Goal: Task Accomplishment & Management: Manage account settings

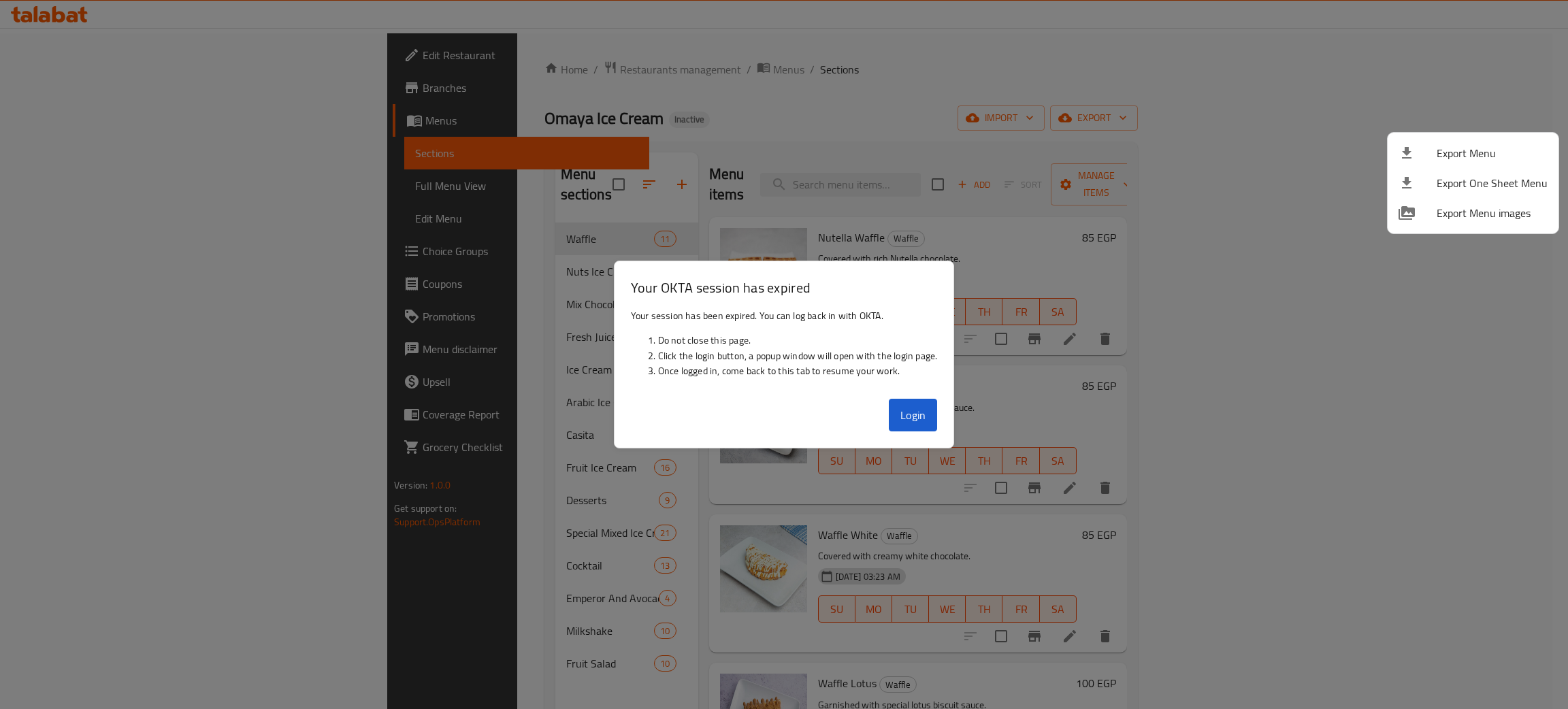
click at [907, 413] on div at bounding box center [784, 354] width 1568 height 709
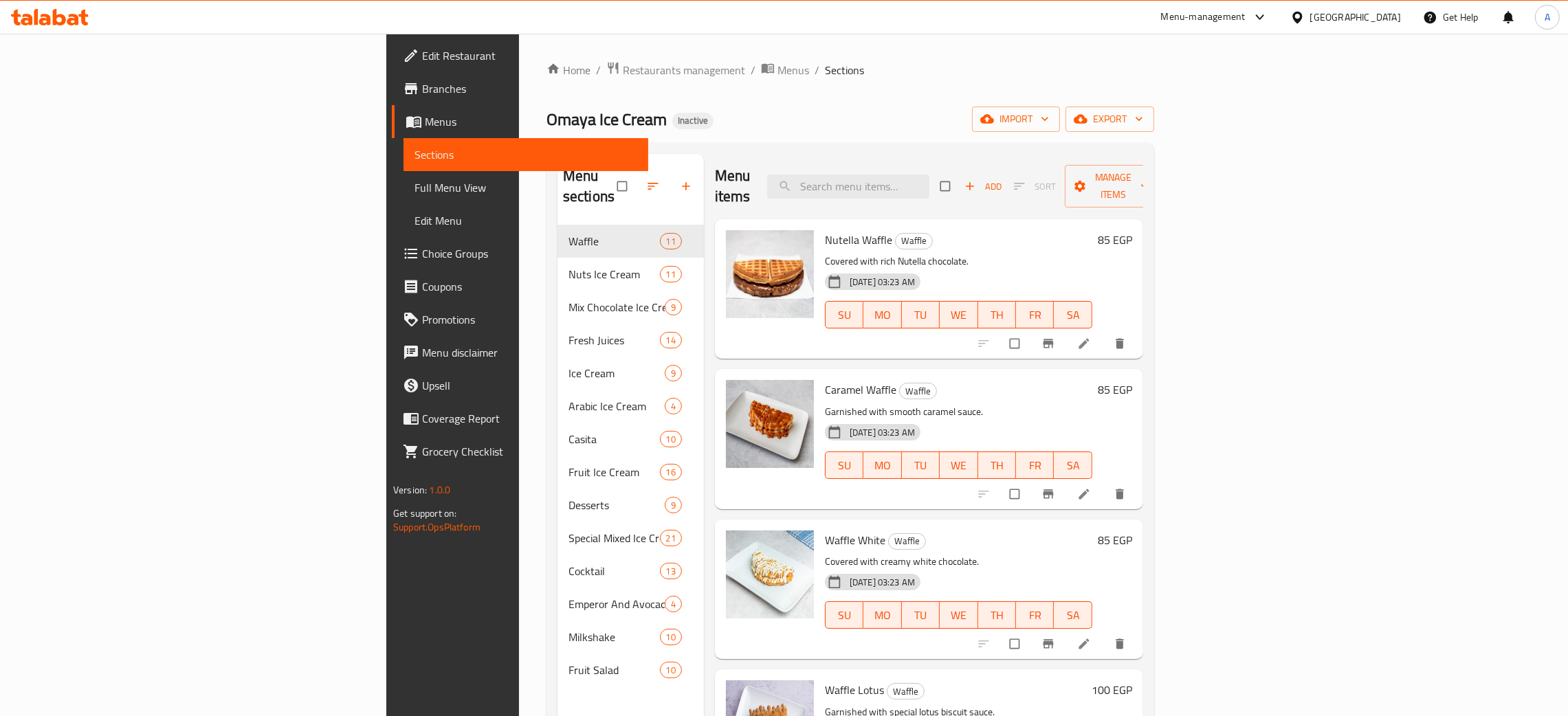
click at [1392, 18] on div "Egypt" at bounding box center [1355, 17] width 91 height 15
click at [1206, 115] on div "Bahrain" at bounding box center [1251, 110] width 91 height 15
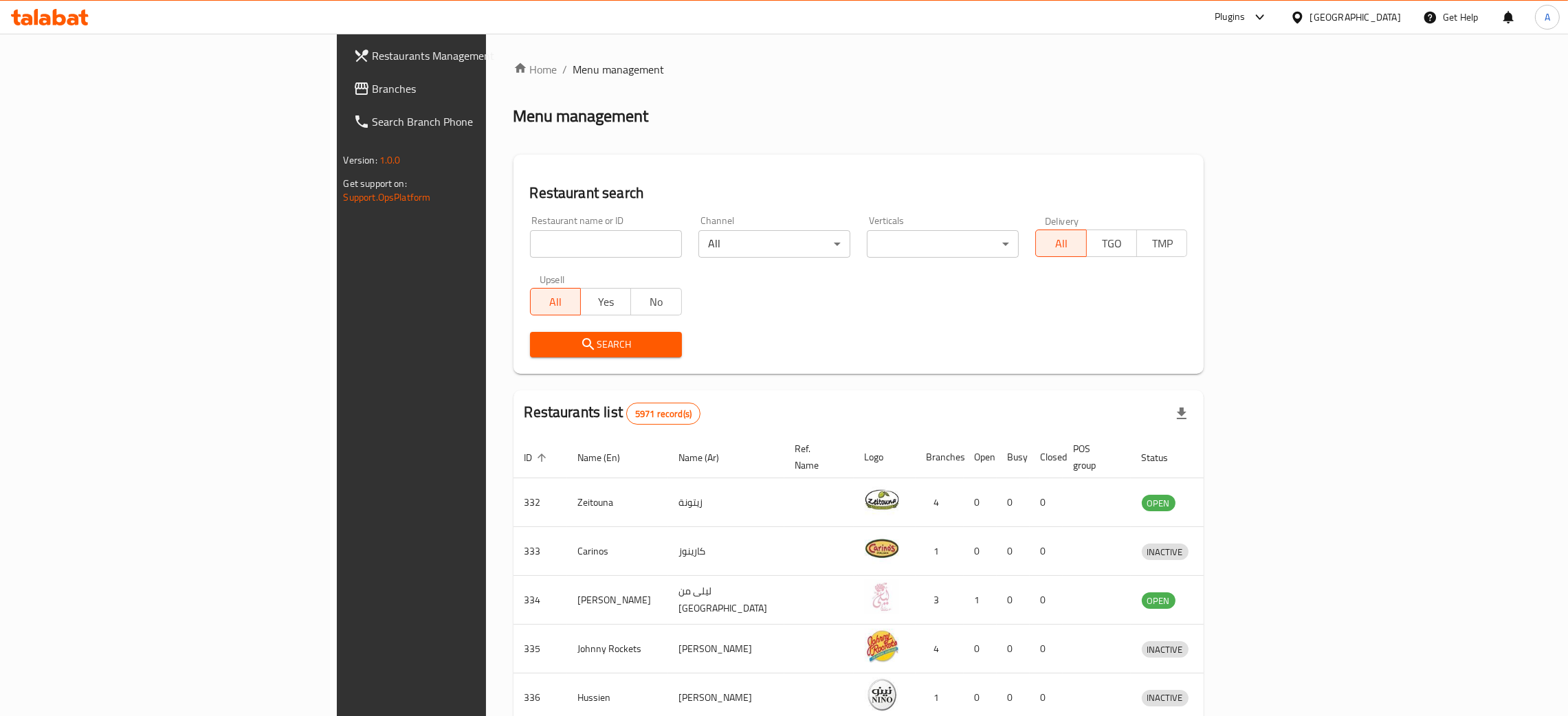
click at [530, 235] on input "search" at bounding box center [606, 243] width 152 height 28
paste input "KAPPALAM STRE"
type input "KAPPALAM STRE"
click button "Search" at bounding box center [606, 345] width 152 height 25
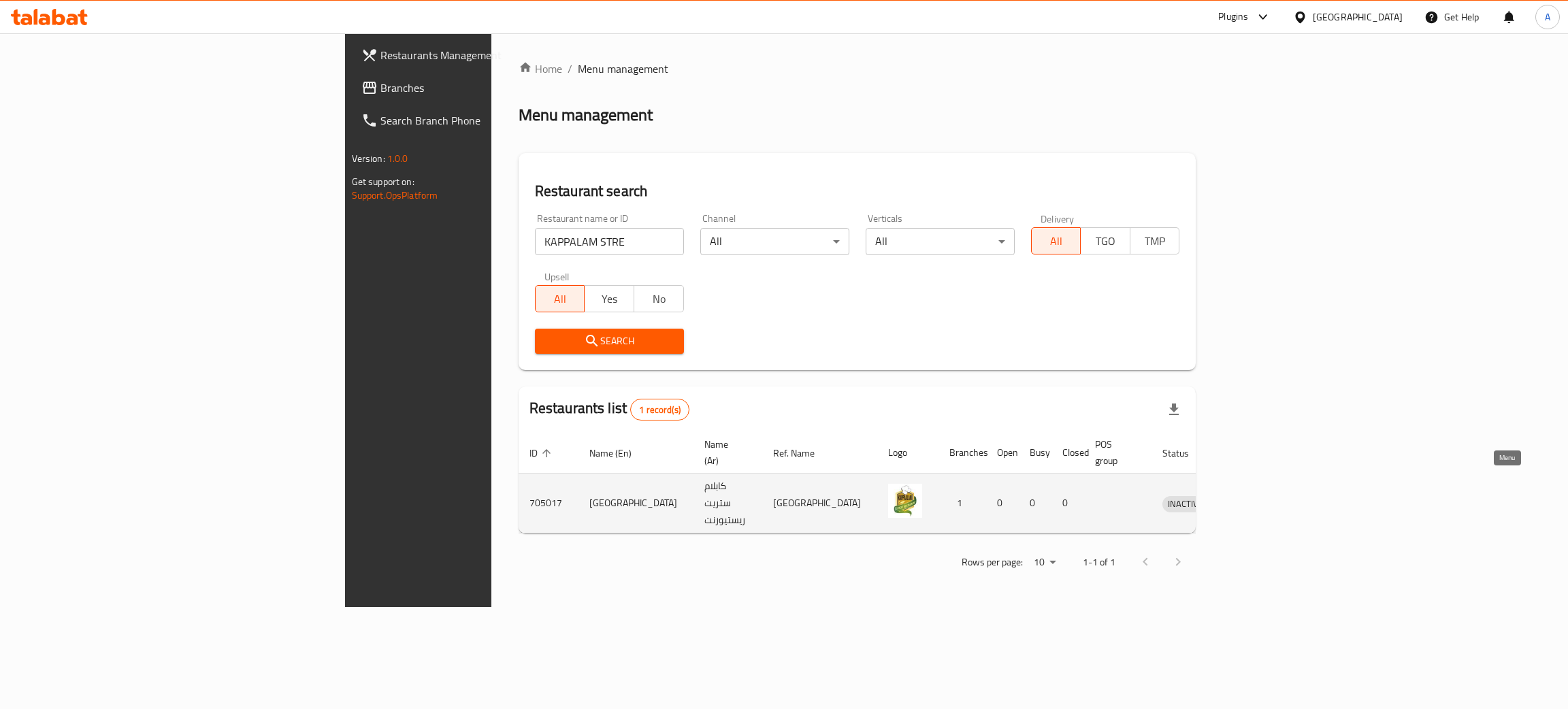
click at [1251, 498] on icon "enhanced table" at bounding box center [1243, 503] width 15 height 12
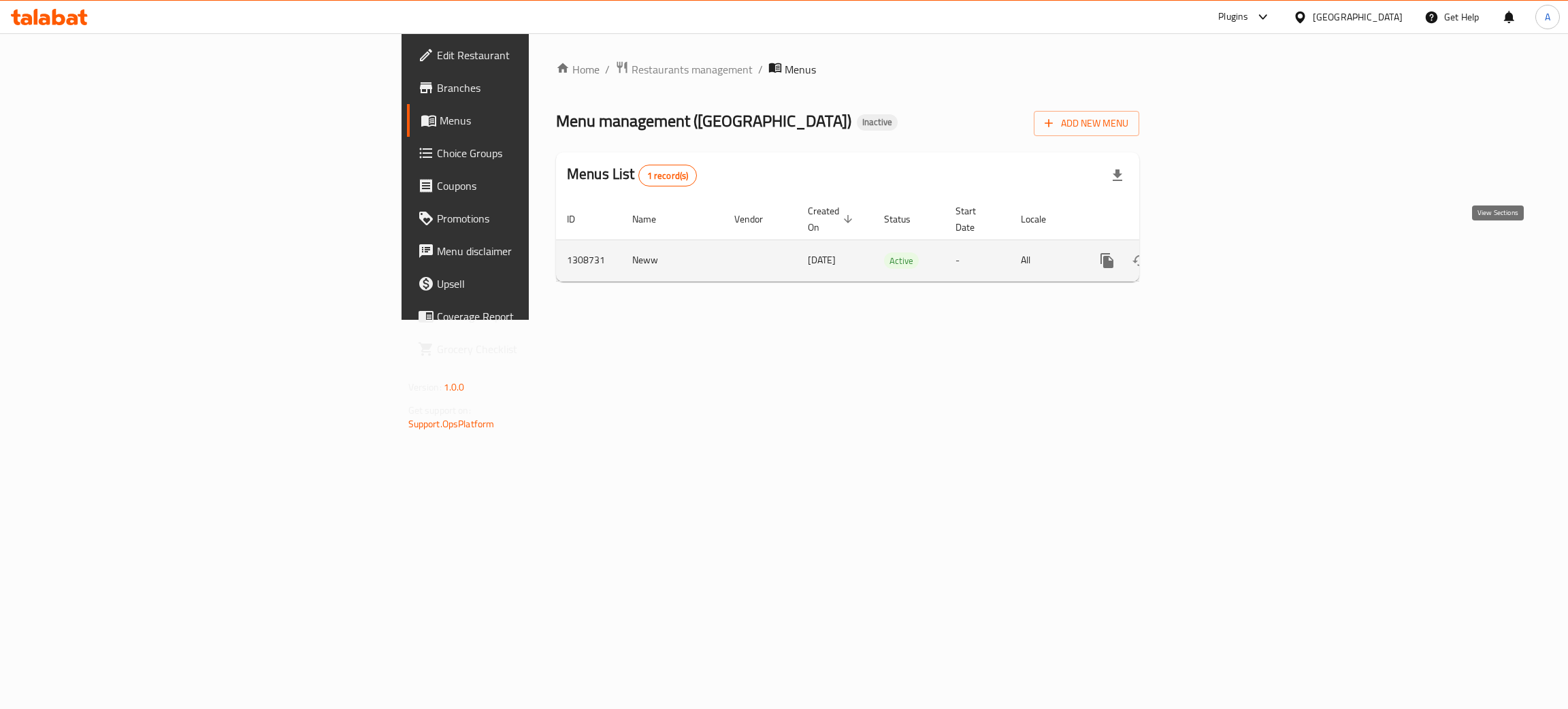
click at [1213, 252] on icon "enhanced table" at bounding box center [1205, 260] width 16 height 16
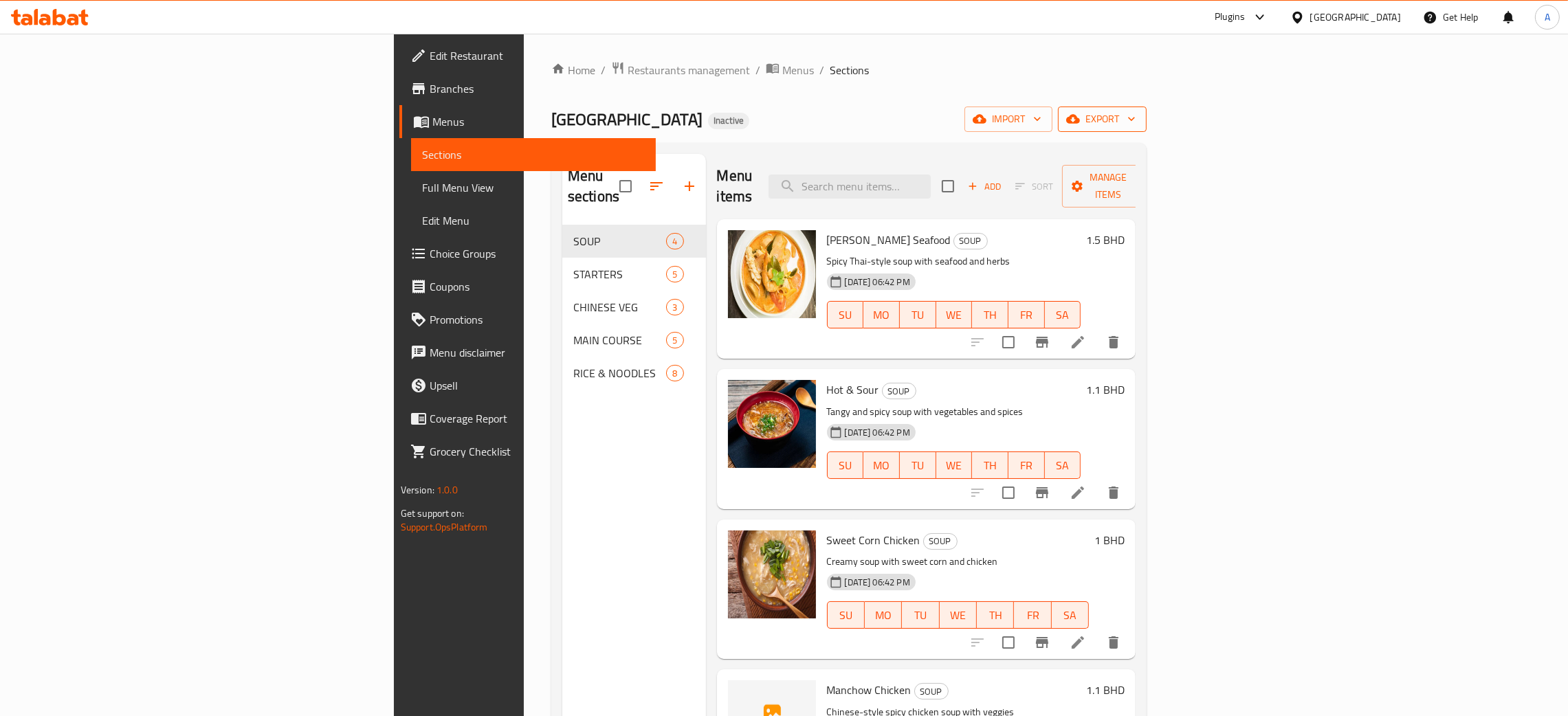
click at [1138, 119] on icon "button" at bounding box center [1131, 119] width 13 height 13
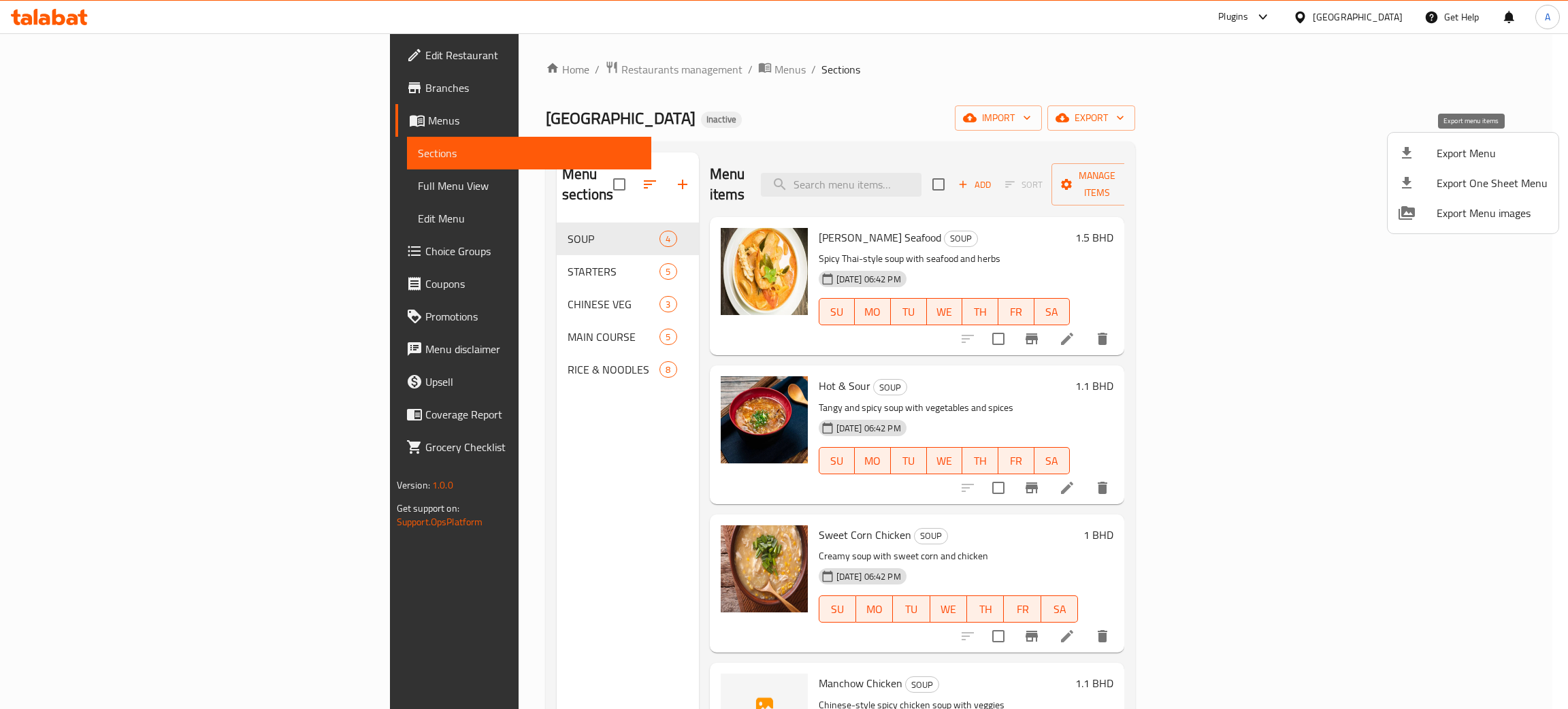
click at [1487, 142] on li "Export Menu" at bounding box center [1472, 153] width 171 height 30
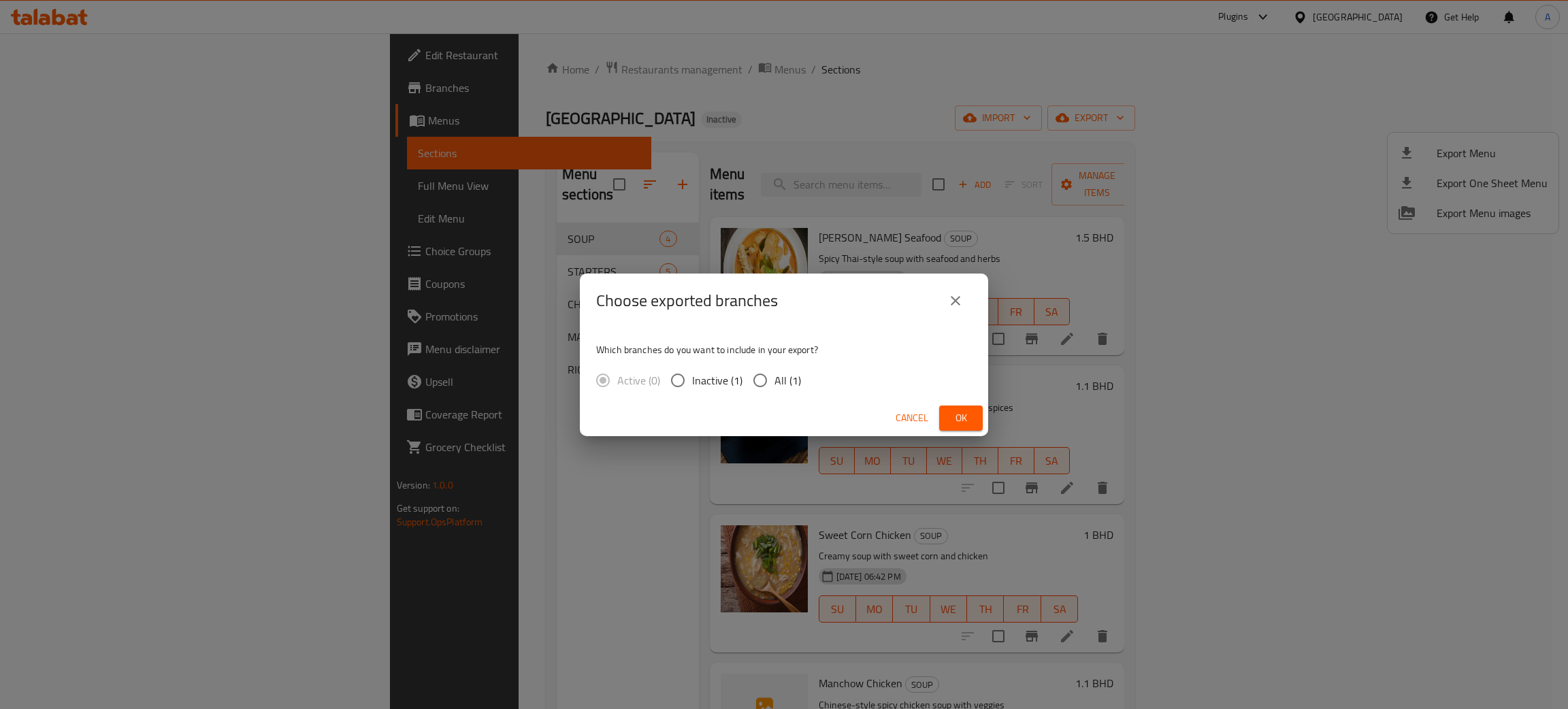
click at [963, 413] on span "Ok" at bounding box center [961, 418] width 22 height 17
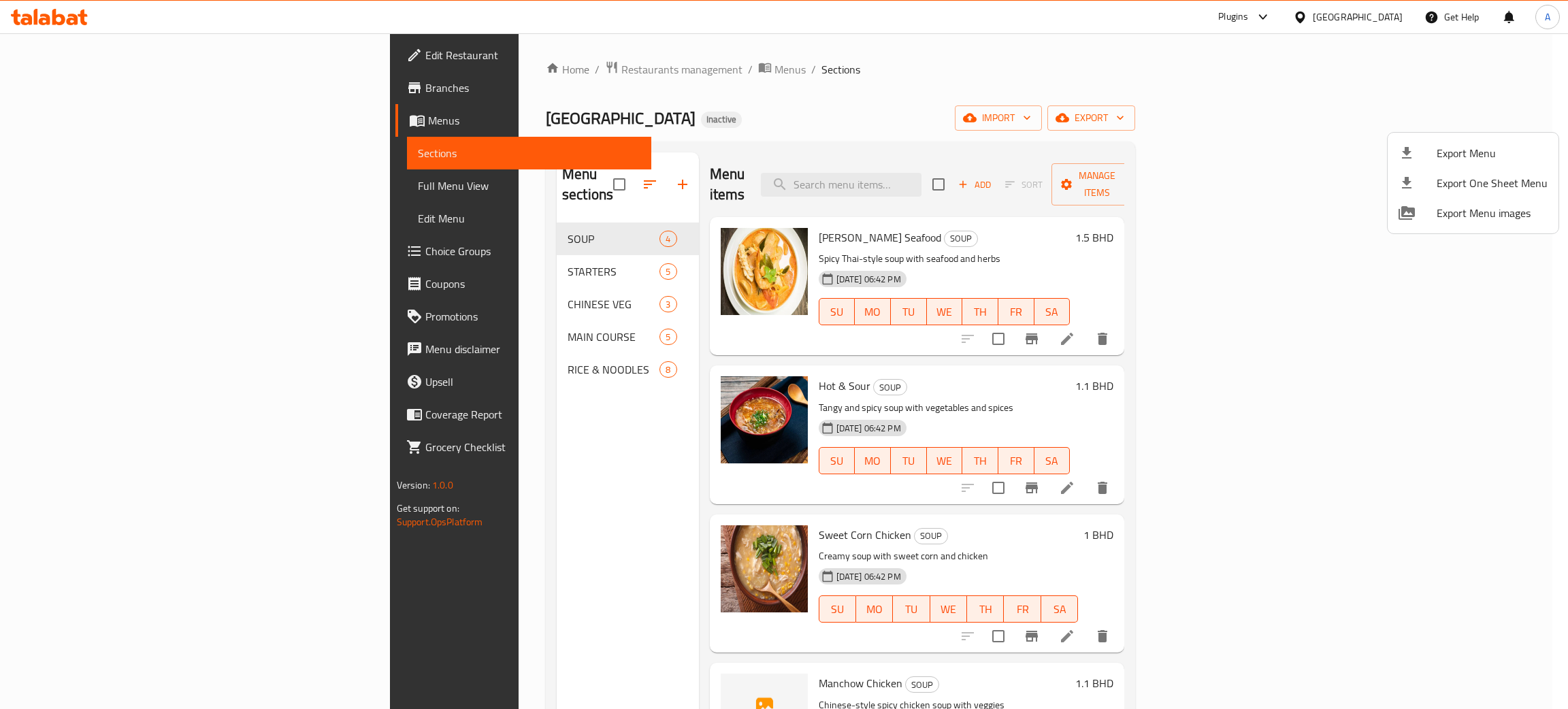
click at [68, 59] on div at bounding box center [784, 354] width 1568 height 709
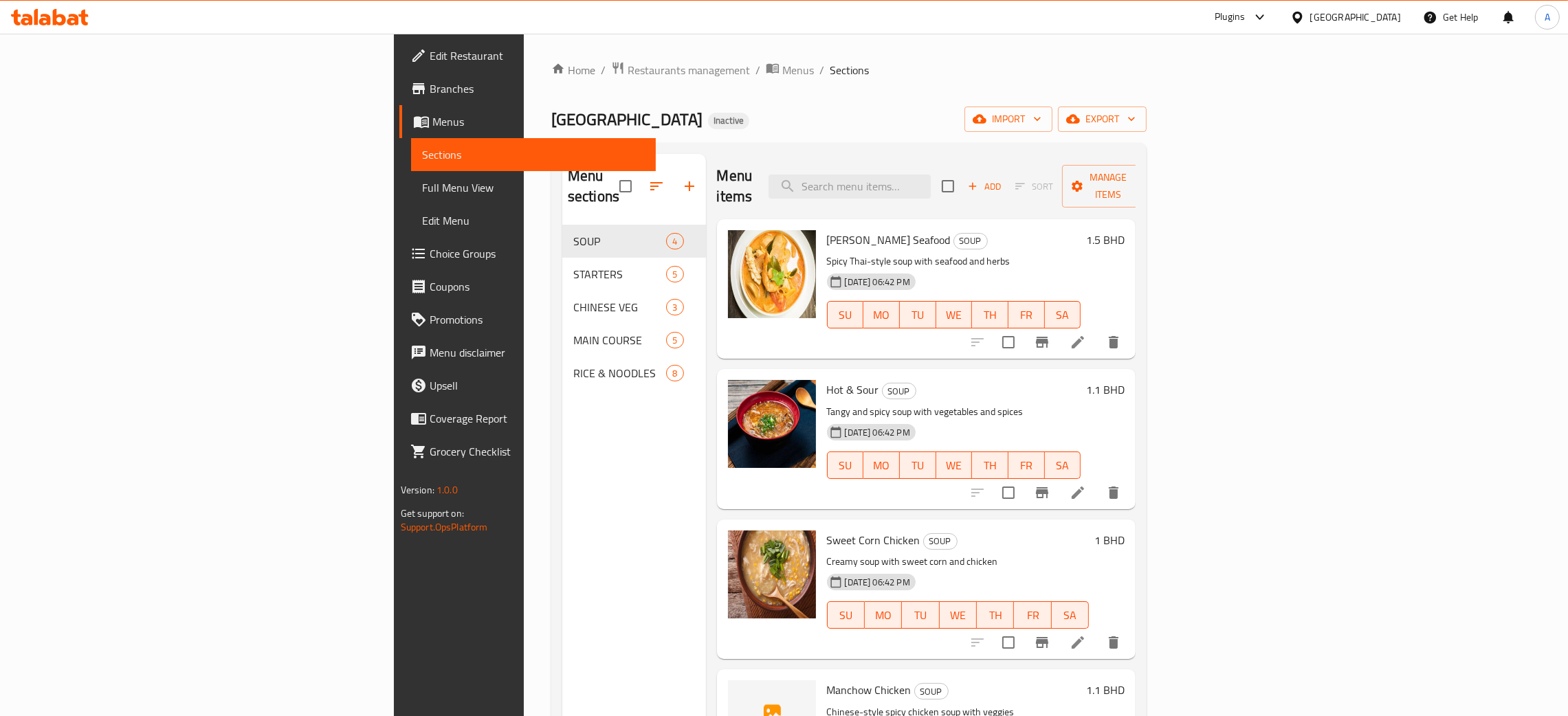
click at [429, 59] on span "Edit Restaurant" at bounding box center [537, 55] width 215 height 17
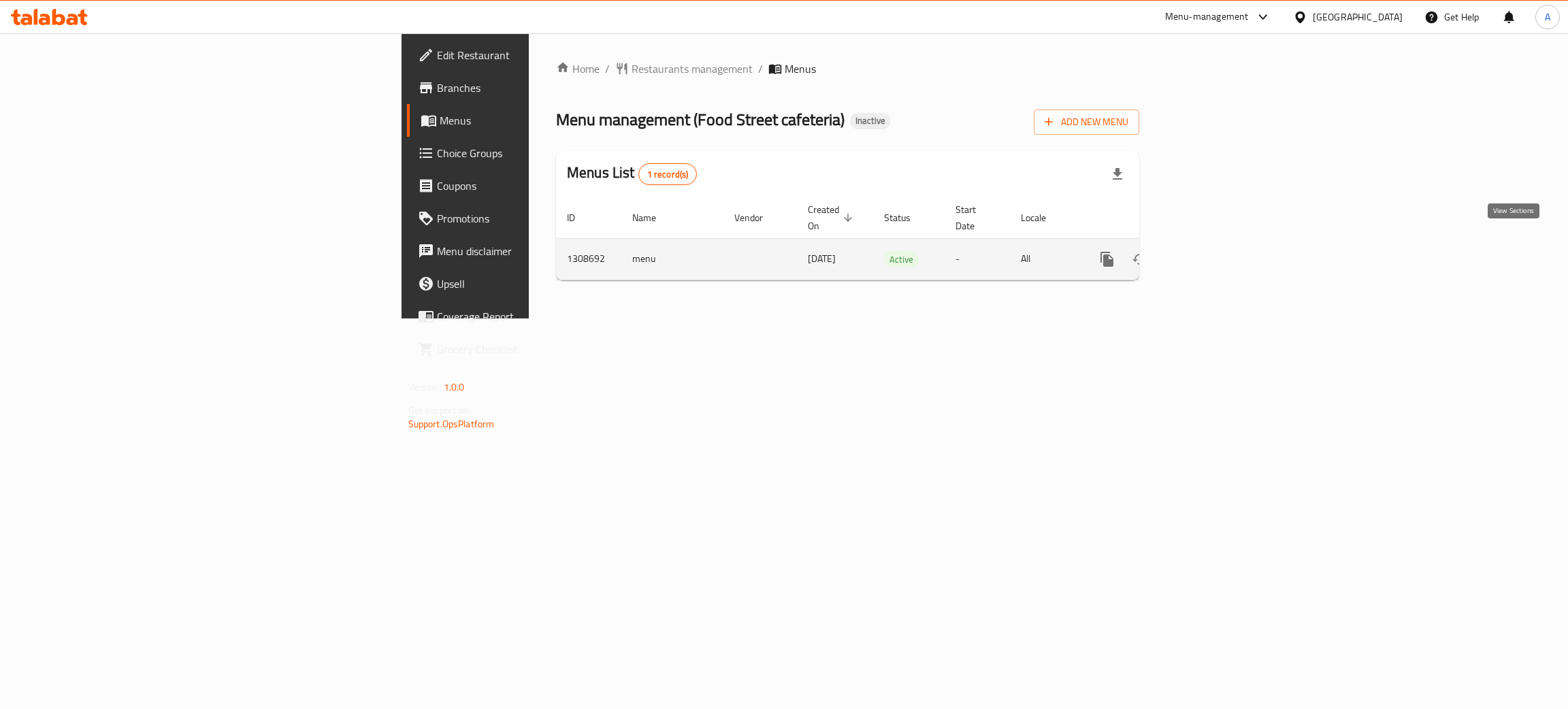
click at [1211, 253] on icon "enhanced table" at bounding box center [1205, 259] width 13 height 13
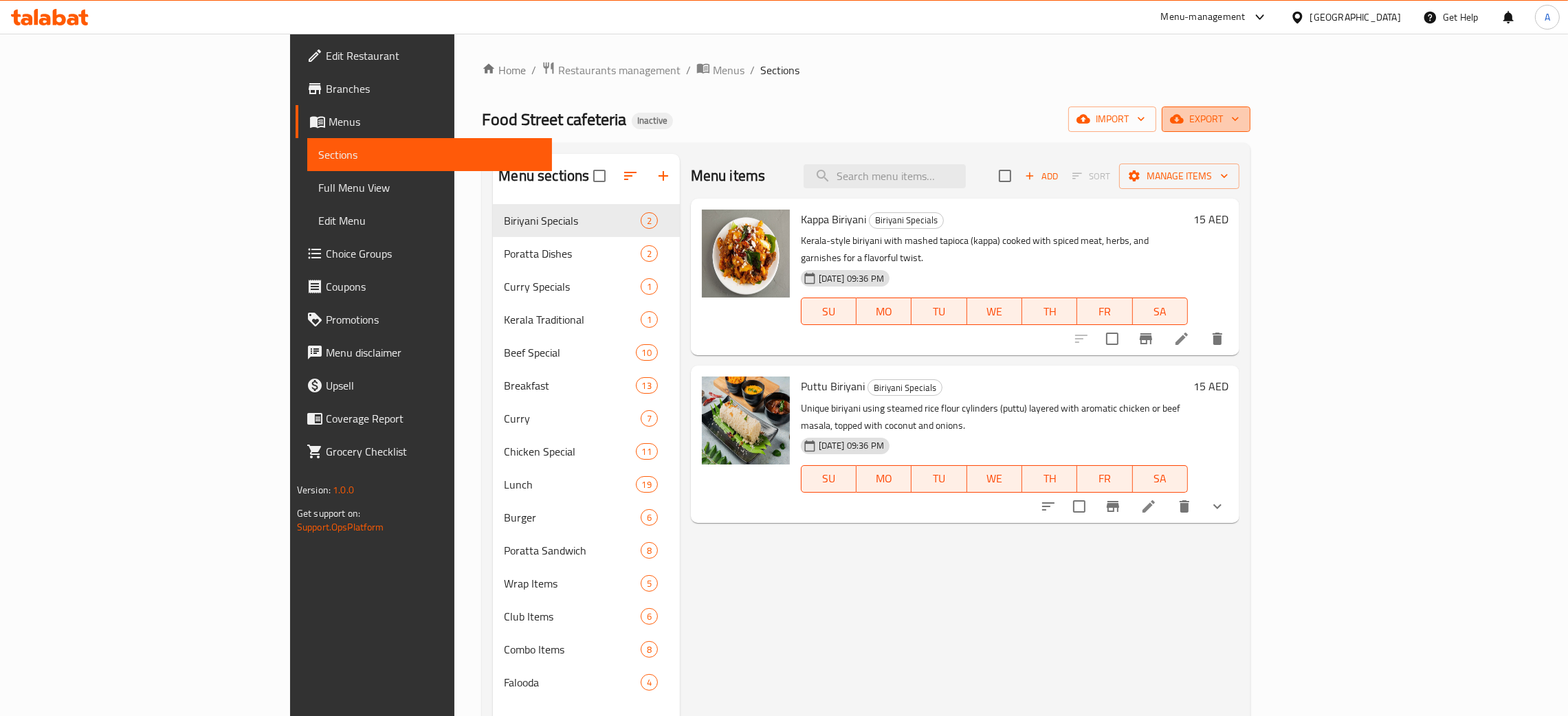
click at [1239, 118] on span "export" at bounding box center [1206, 119] width 66 height 17
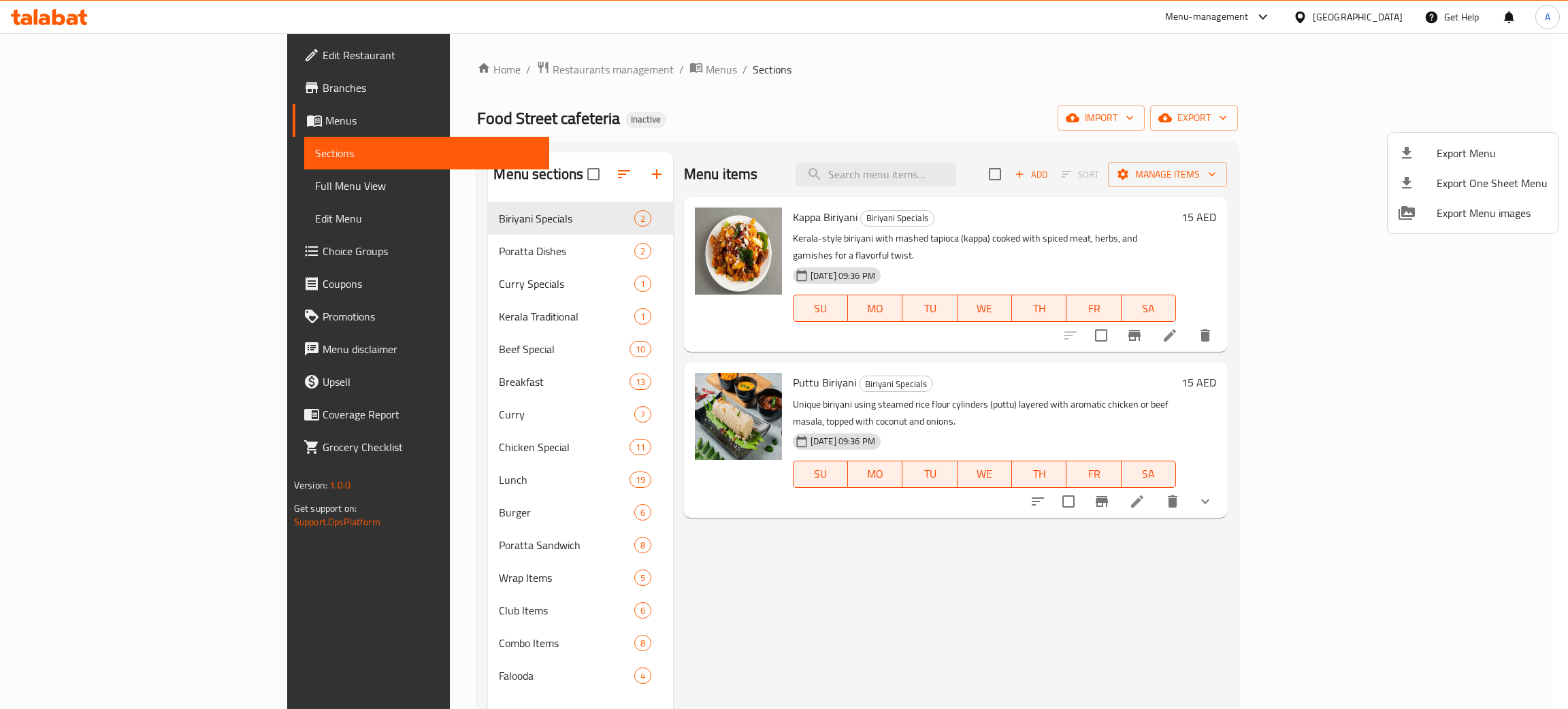
click at [1469, 145] on span "Export Menu" at bounding box center [1492, 153] width 111 height 16
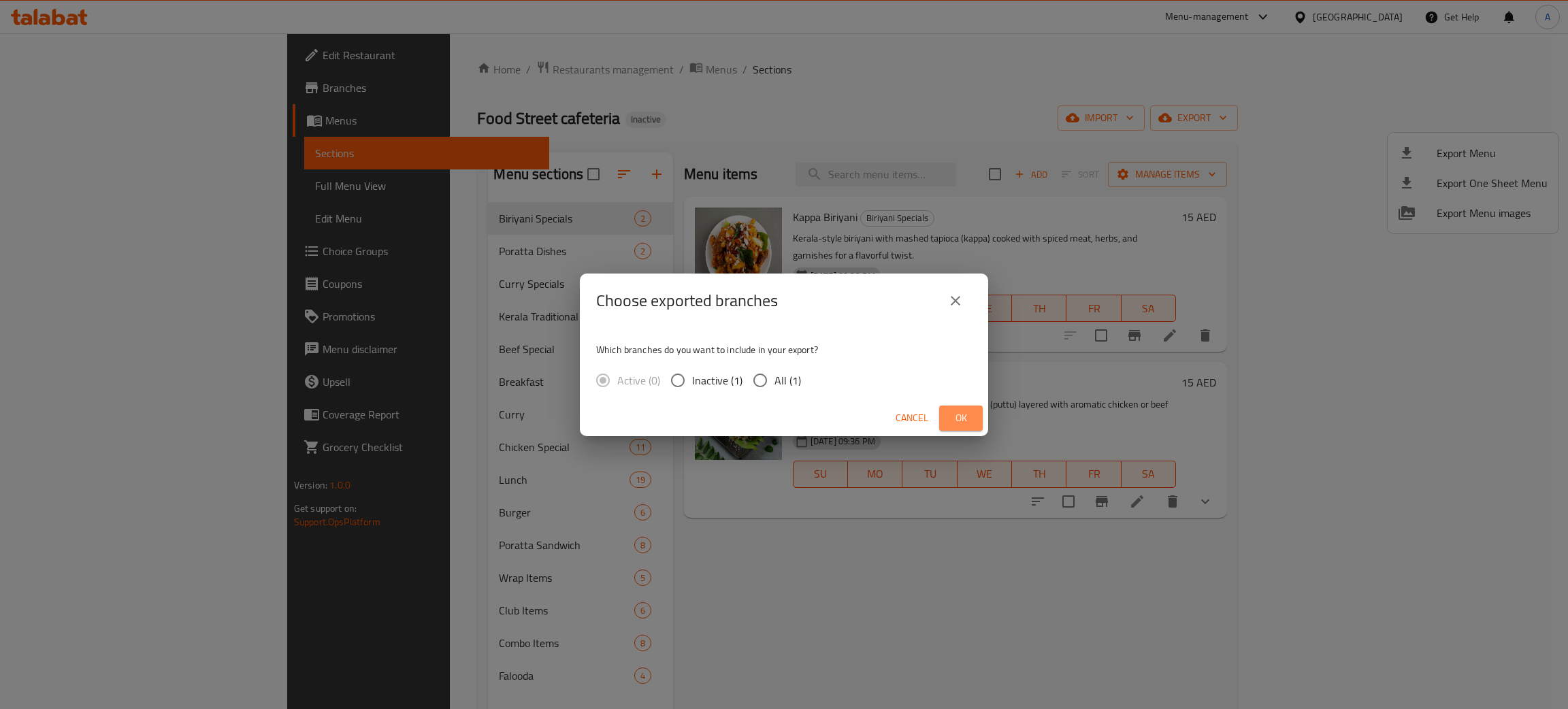
click at [954, 415] on span "Ok" at bounding box center [961, 418] width 22 height 17
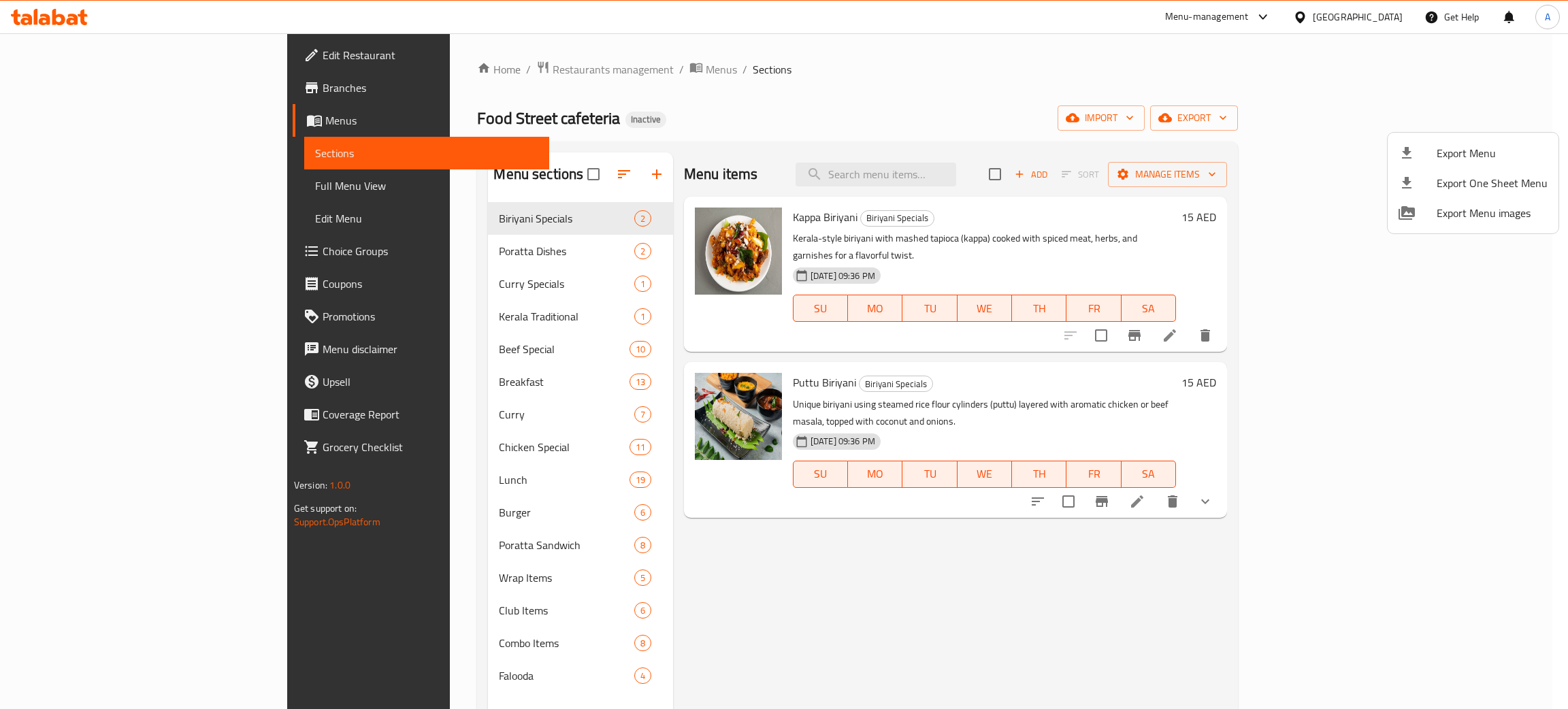
click at [59, 57] on div at bounding box center [784, 354] width 1568 height 709
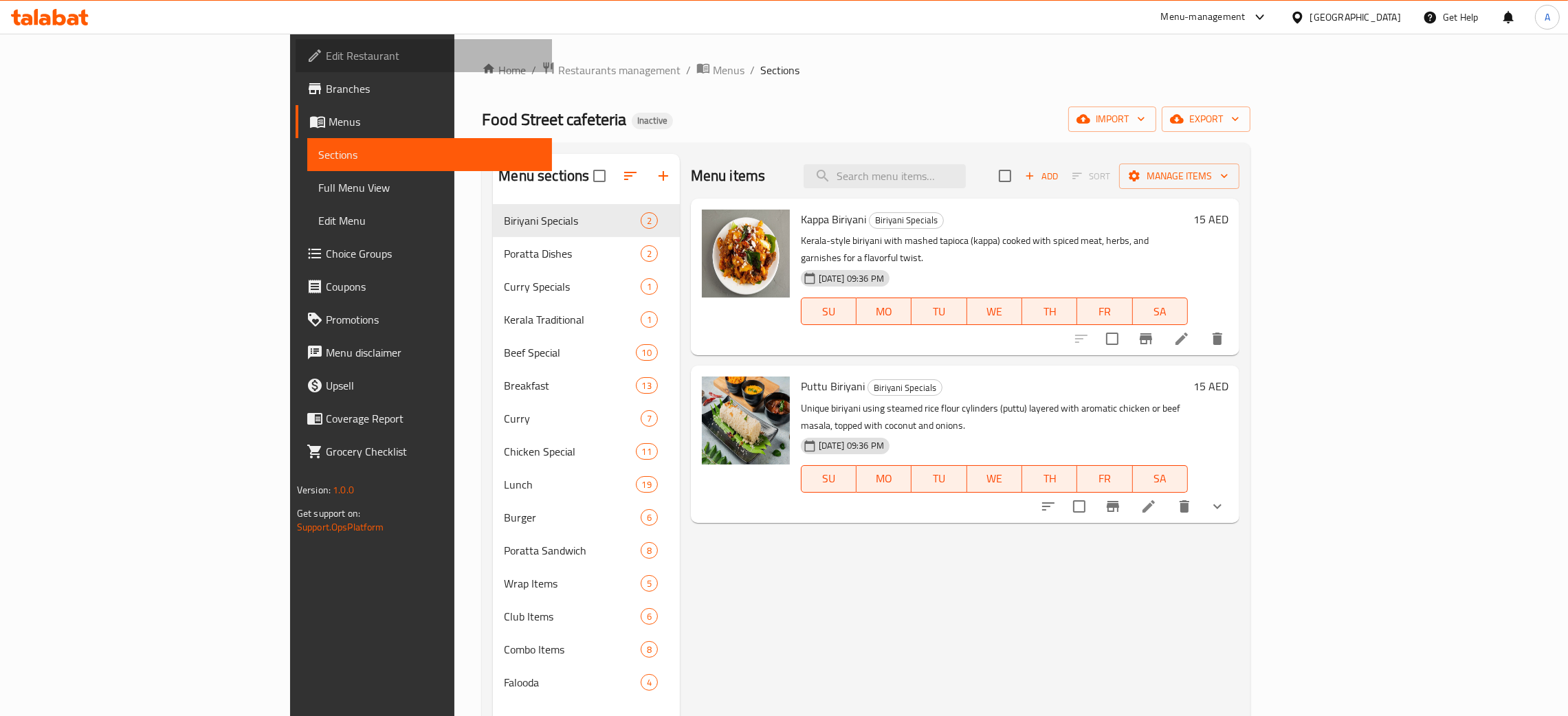
click at [326, 55] on span "Edit Restaurant" at bounding box center [433, 55] width 215 height 17
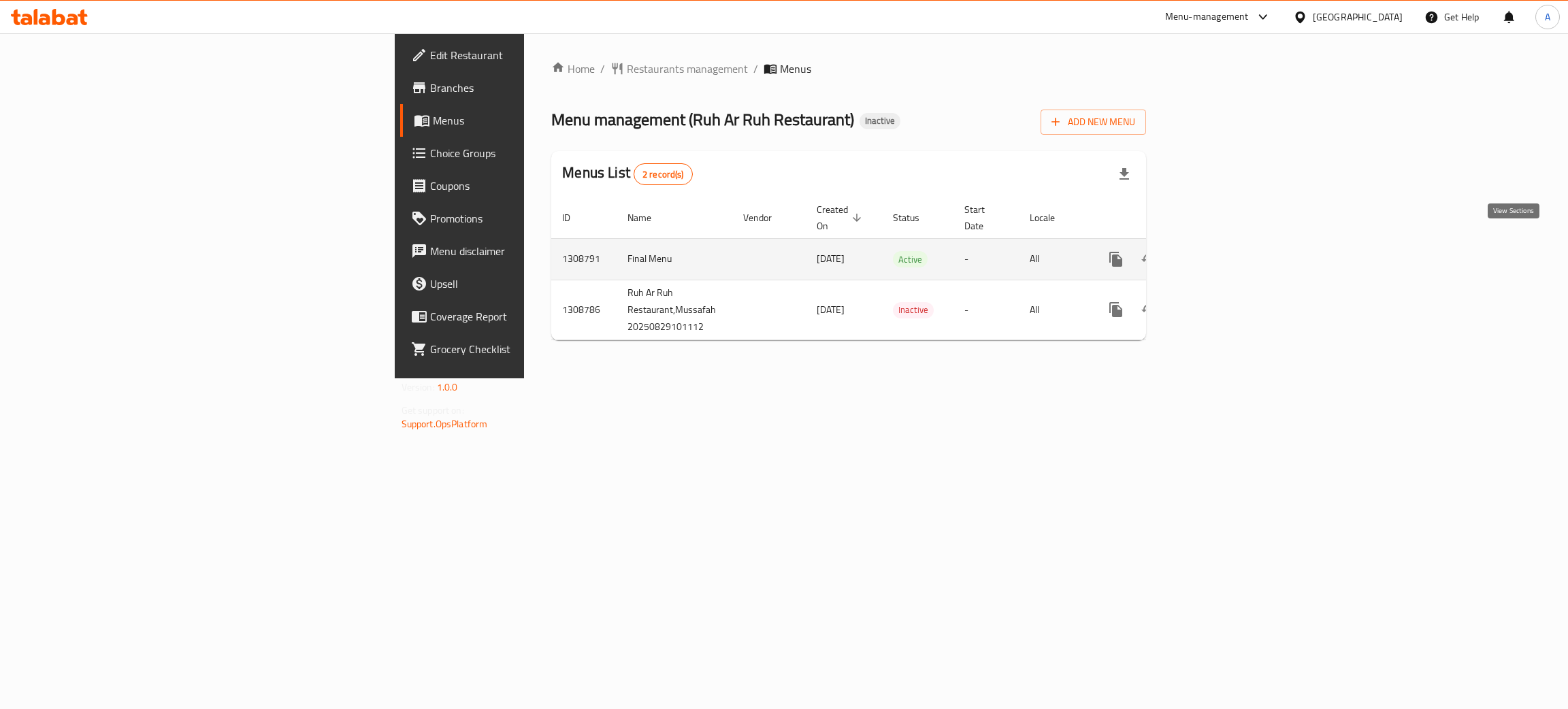
click at [1222, 251] on icon "enhanced table" at bounding box center [1213, 259] width 16 height 16
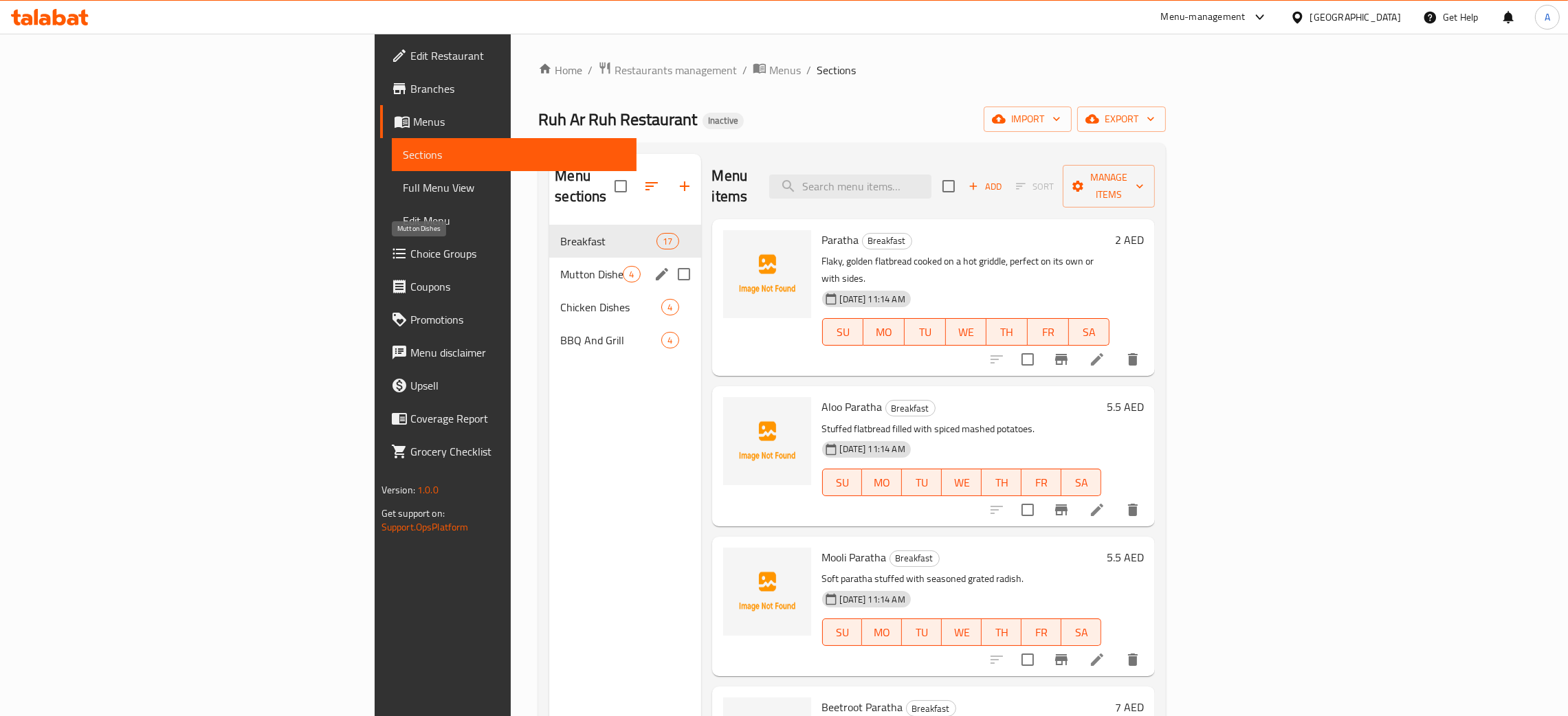
click at [560, 266] on span "Mutton Dishes" at bounding box center [591, 273] width 62 height 17
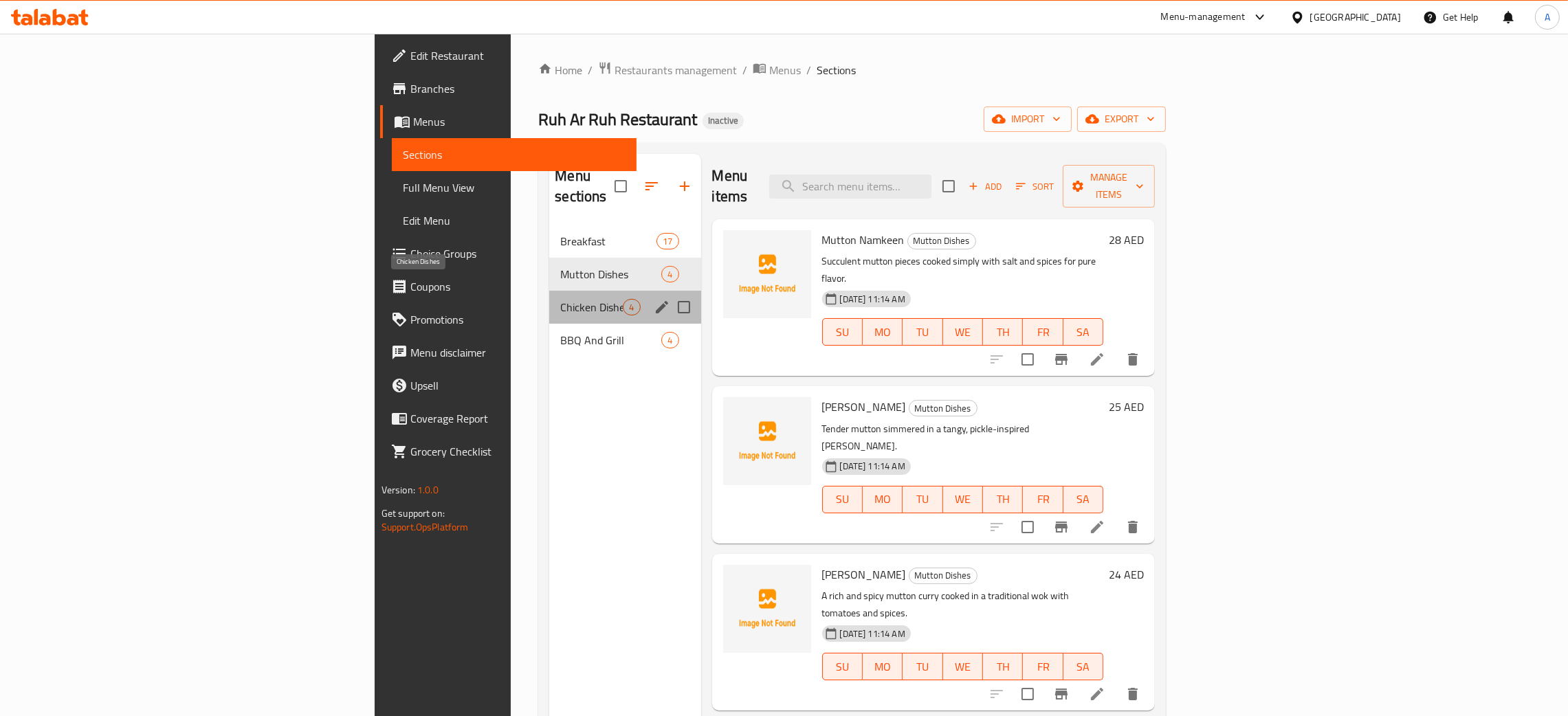
click at [560, 299] on span "Chicken Dishes" at bounding box center [591, 307] width 62 height 17
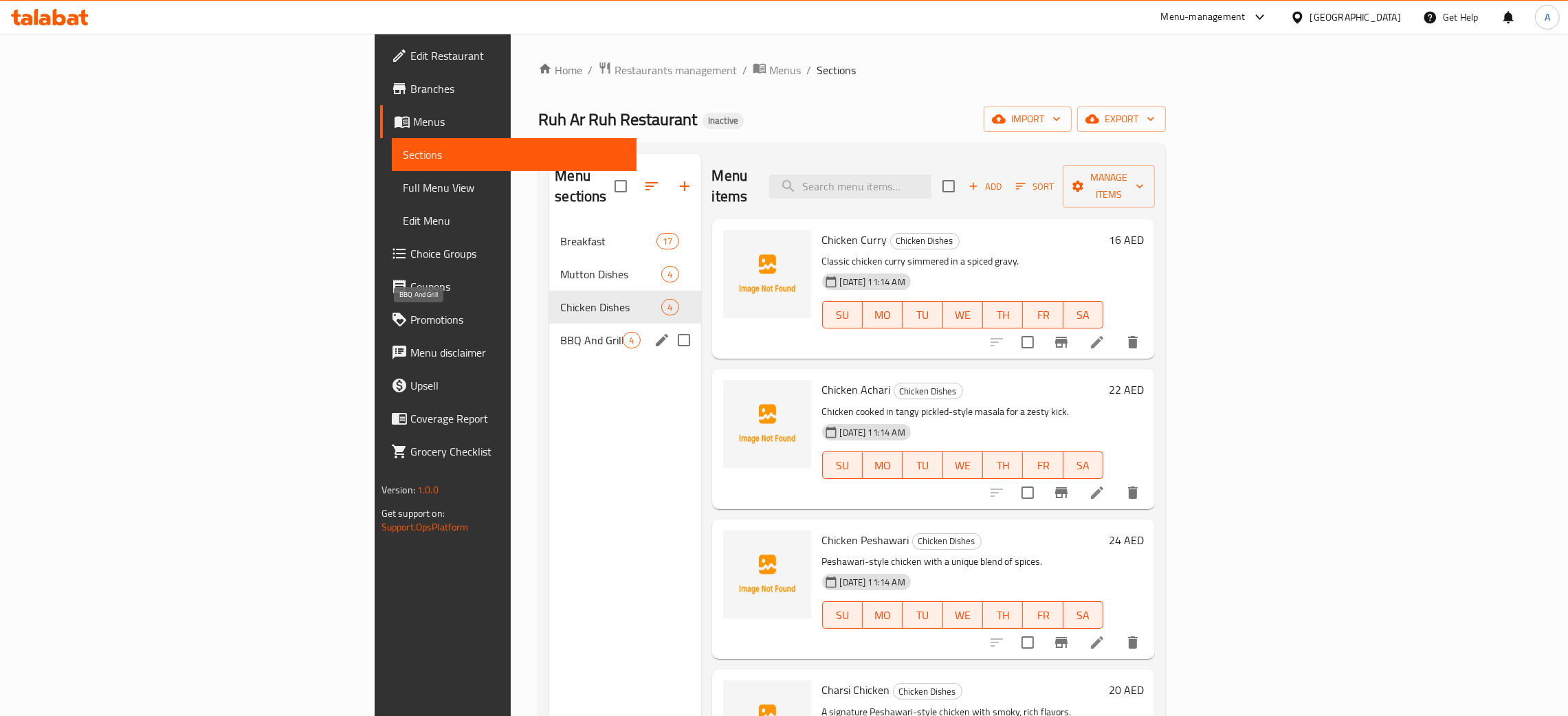
click at [560, 332] on span "BBQ And Grill" at bounding box center [591, 340] width 62 height 17
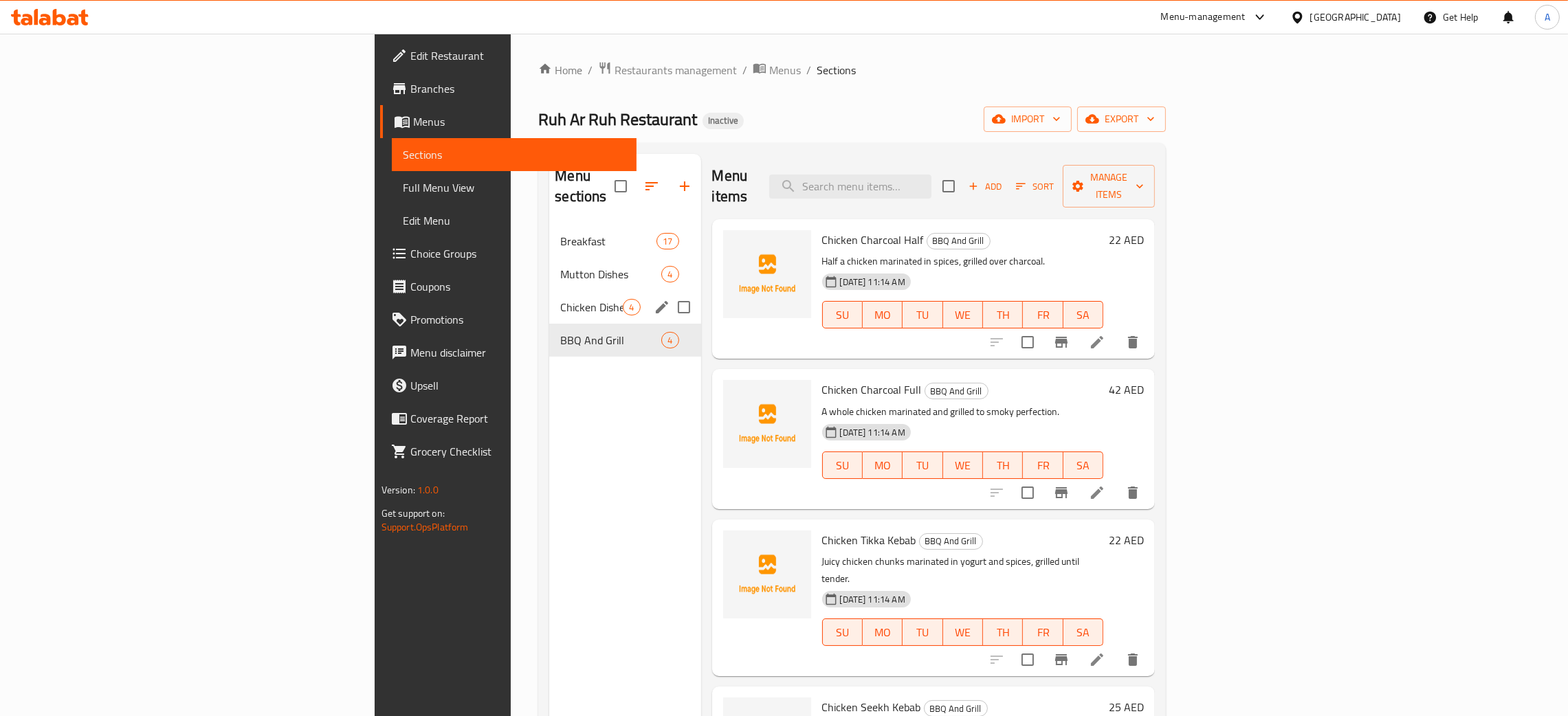
click at [560, 299] on span "Chicken Dishes" at bounding box center [591, 307] width 62 height 17
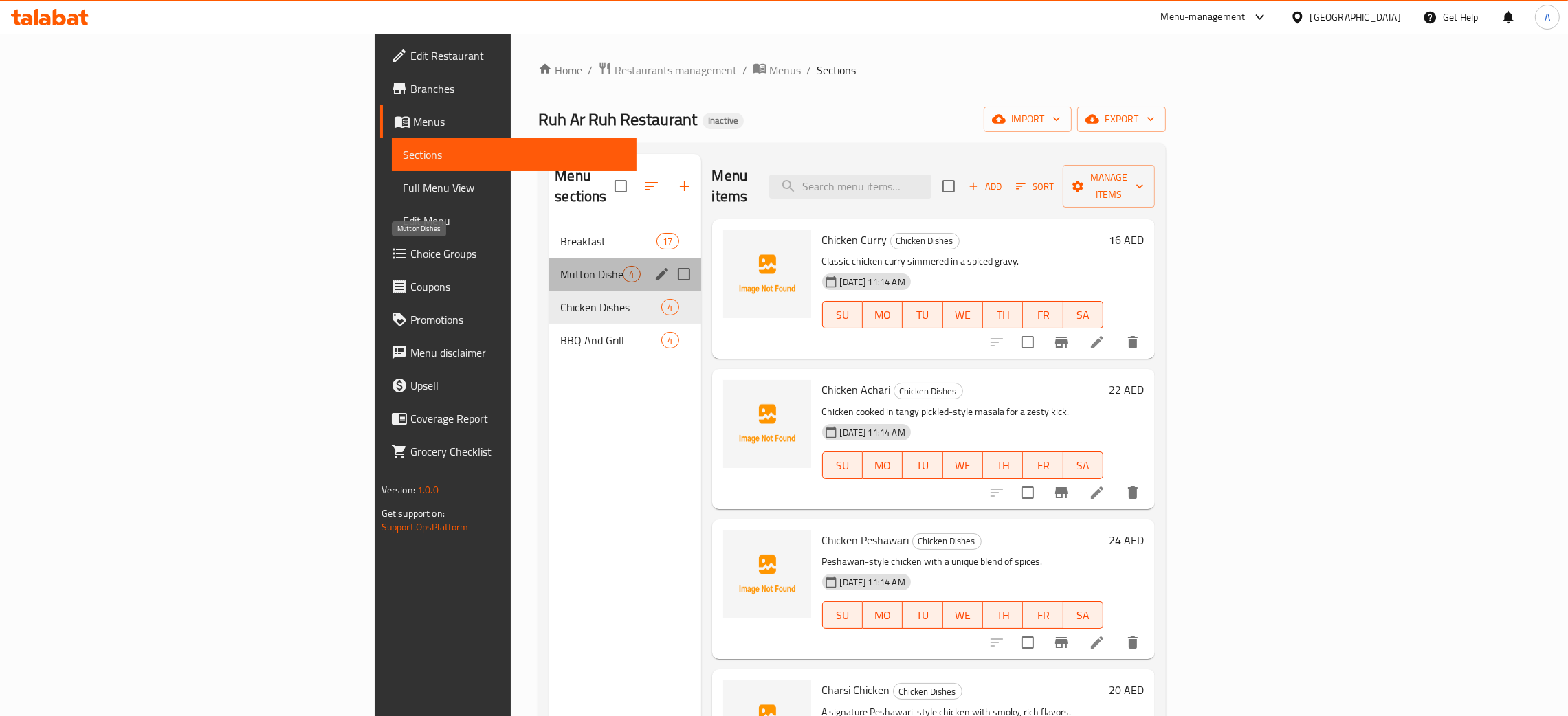
click at [560, 266] on span "Mutton Dishes" at bounding box center [591, 273] width 62 height 17
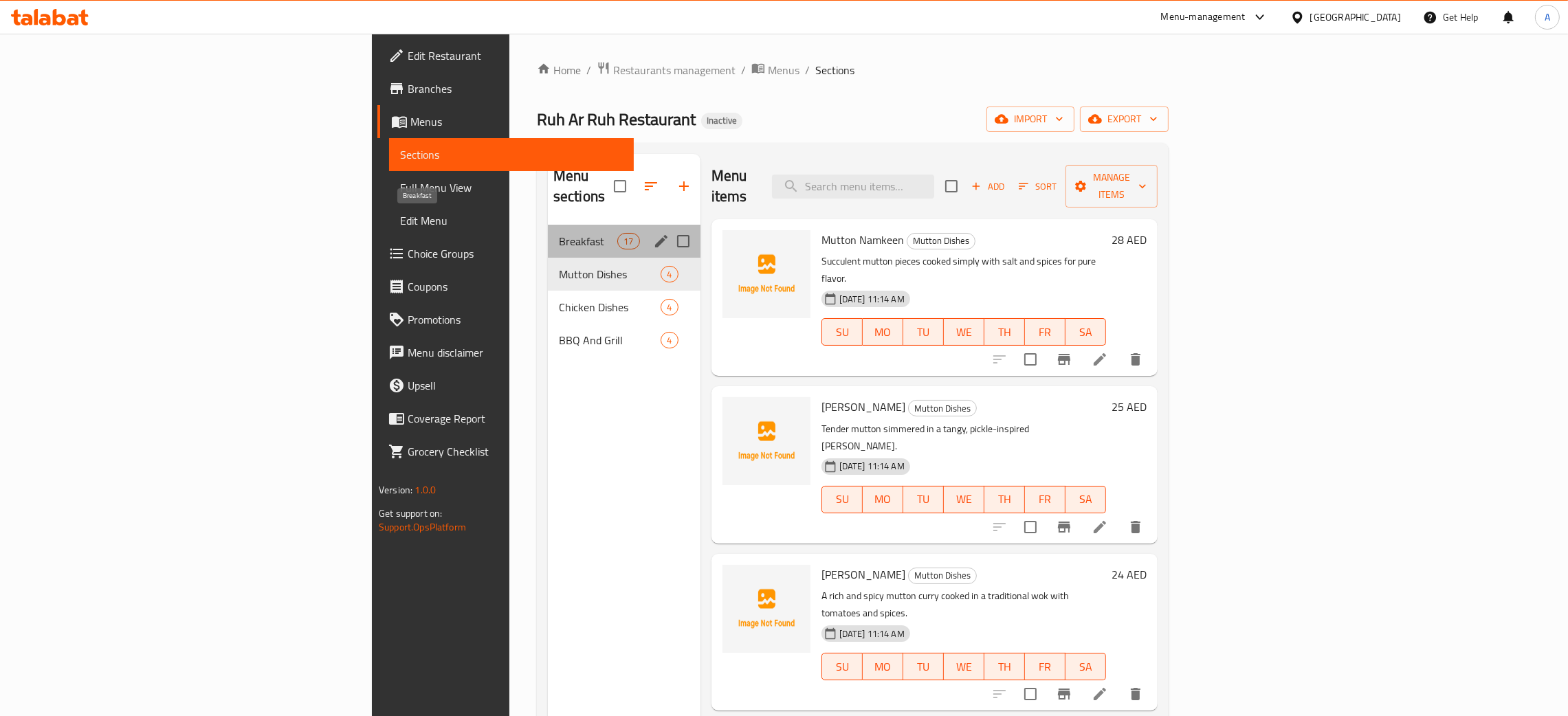
click at [559, 233] on span "Breakfast" at bounding box center [588, 241] width 59 height 17
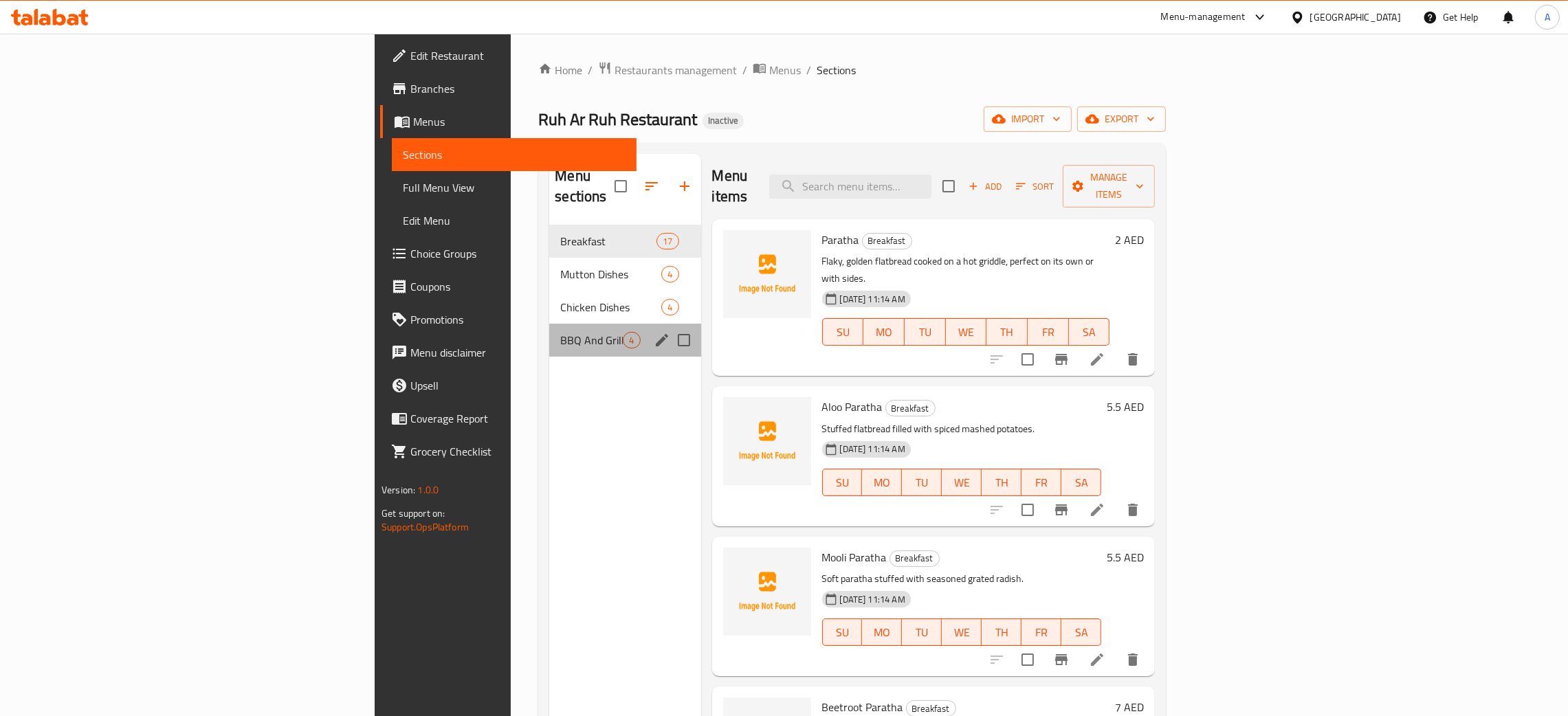
click at [549, 323] on div "BBQ And Grill 4" at bounding box center [624, 340] width 151 height 33
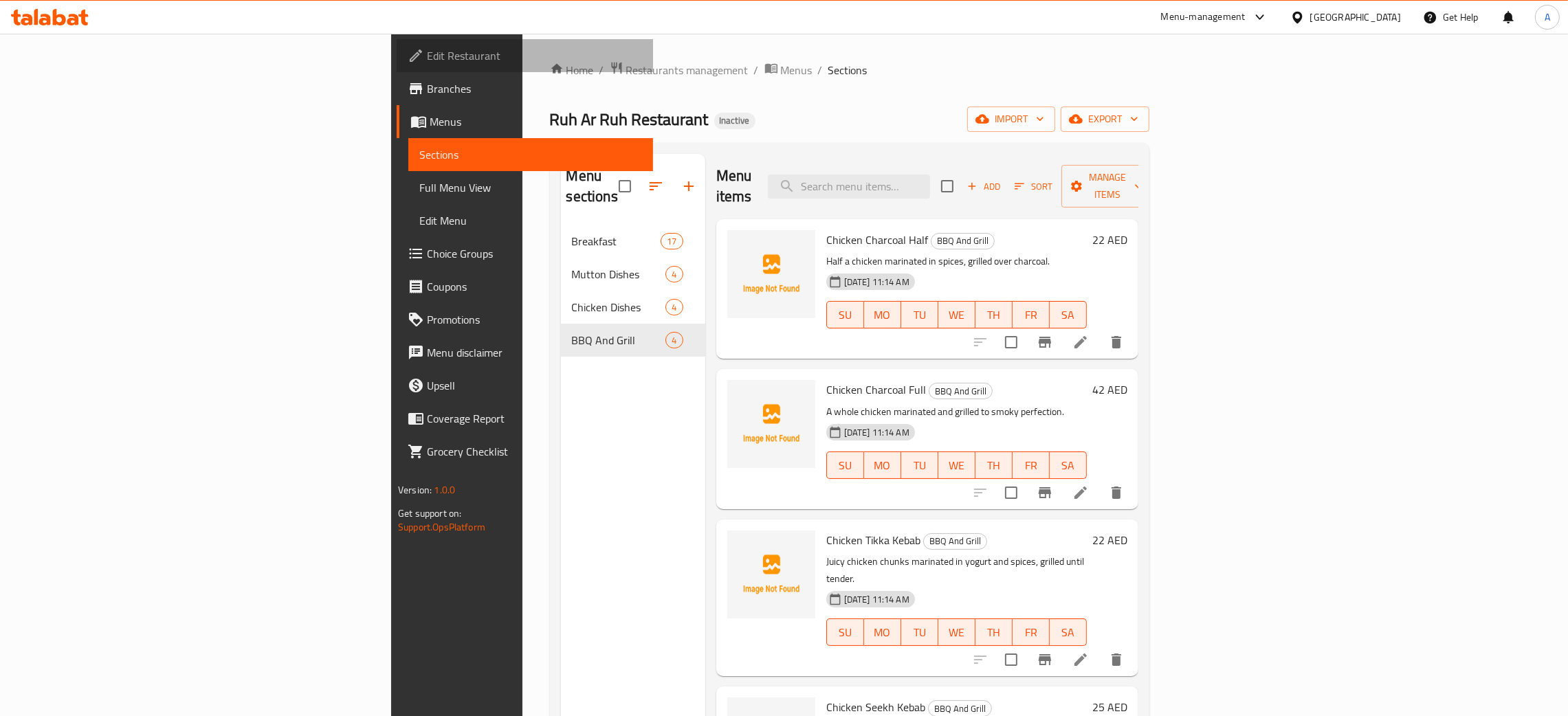
click at [427, 54] on span "Edit Restaurant" at bounding box center [535, 55] width 215 height 17
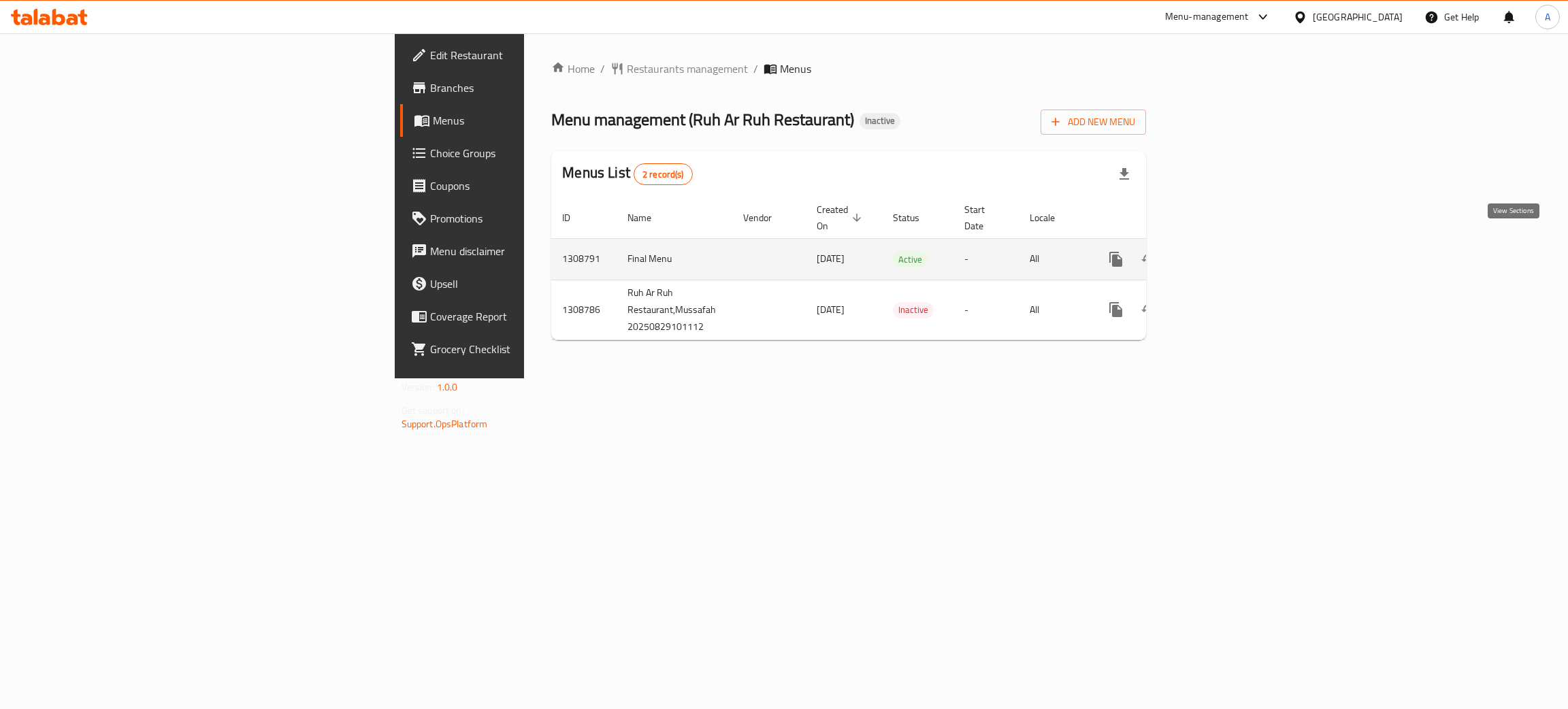
click at [1230, 243] on link "enhanced table" at bounding box center [1214, 259] width 33 height 33
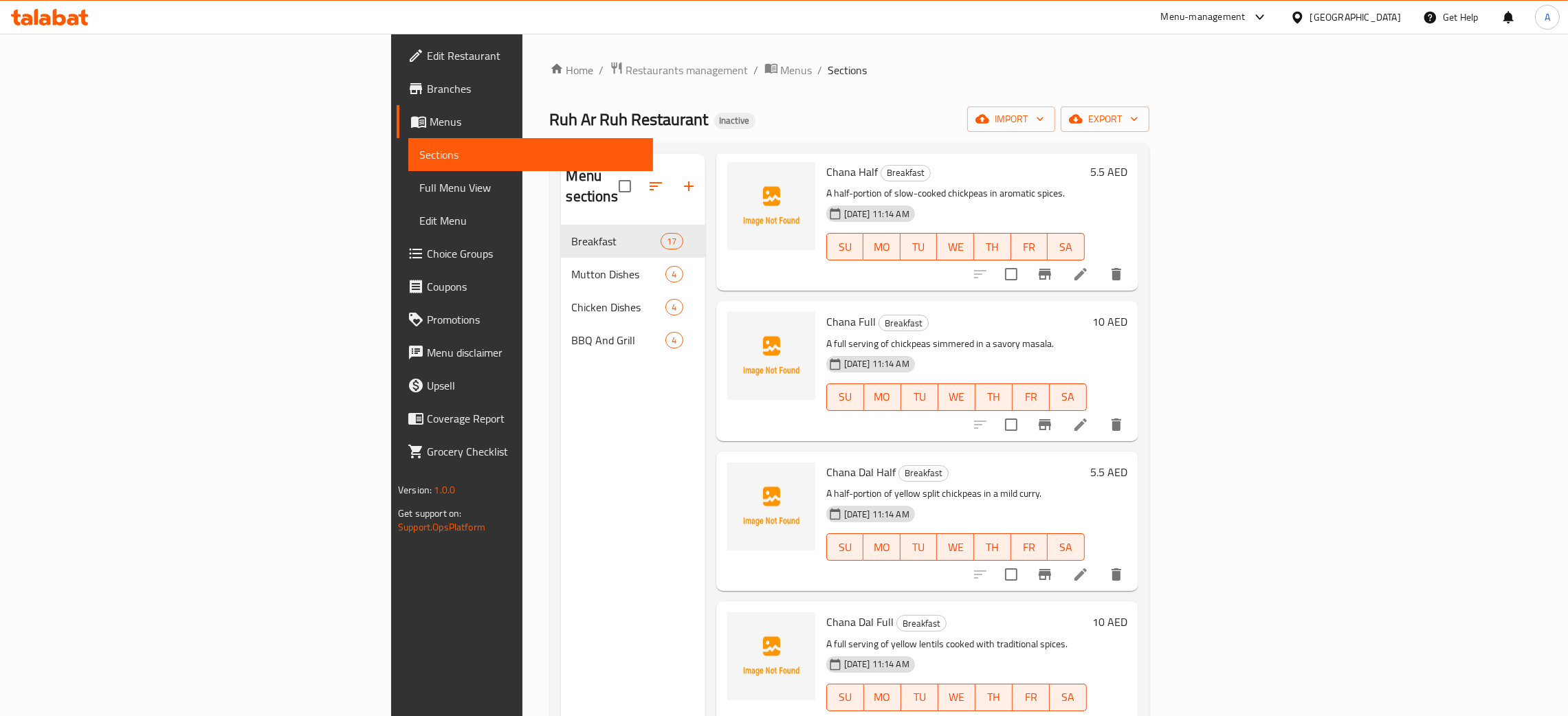
scroll to position [1236, 0]
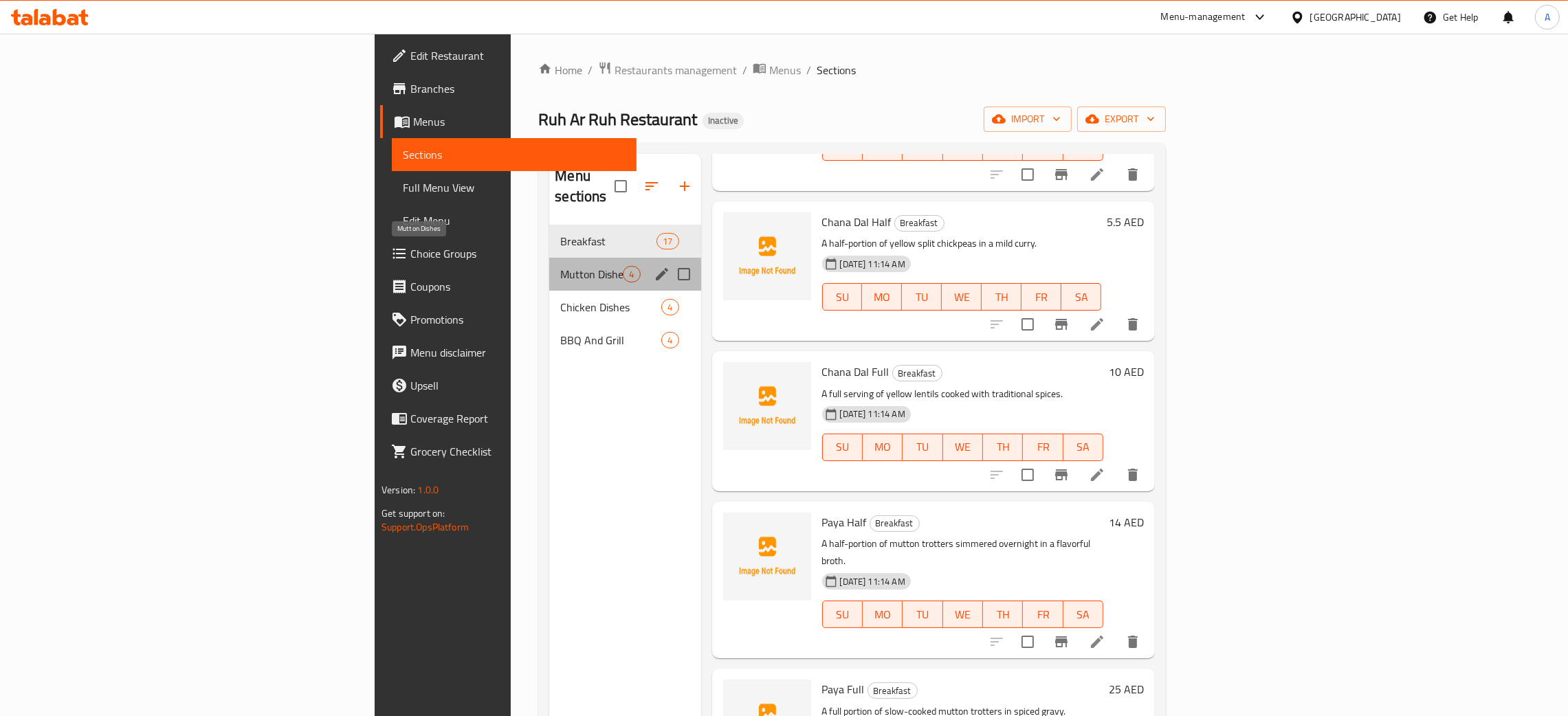
click at [560, 266] on span "Mutton Dishes" at bounding box center [591, 273] width 62 height 17
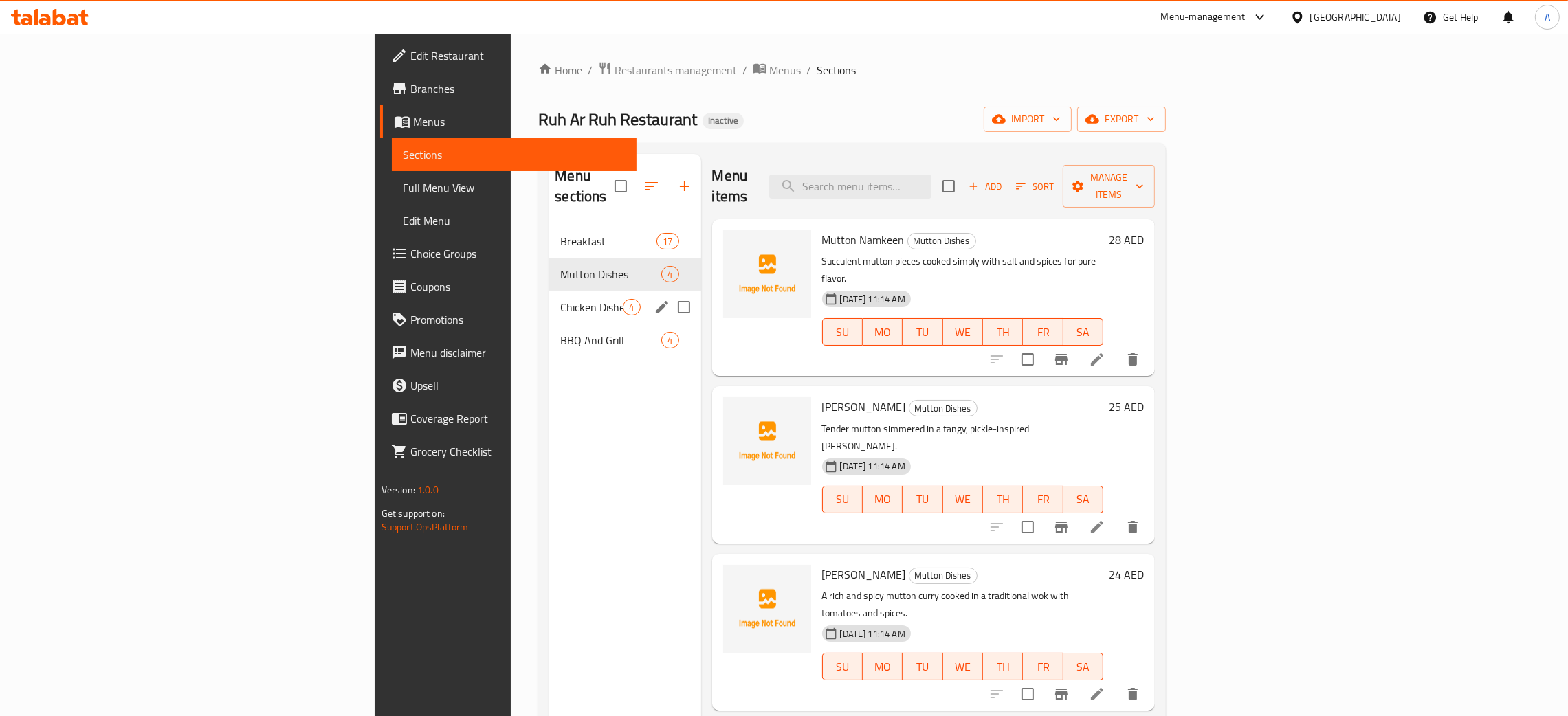
click at [549, 291] on div "Chicken Dishes 4" at bounding box center [624, 307] width 151 height 33
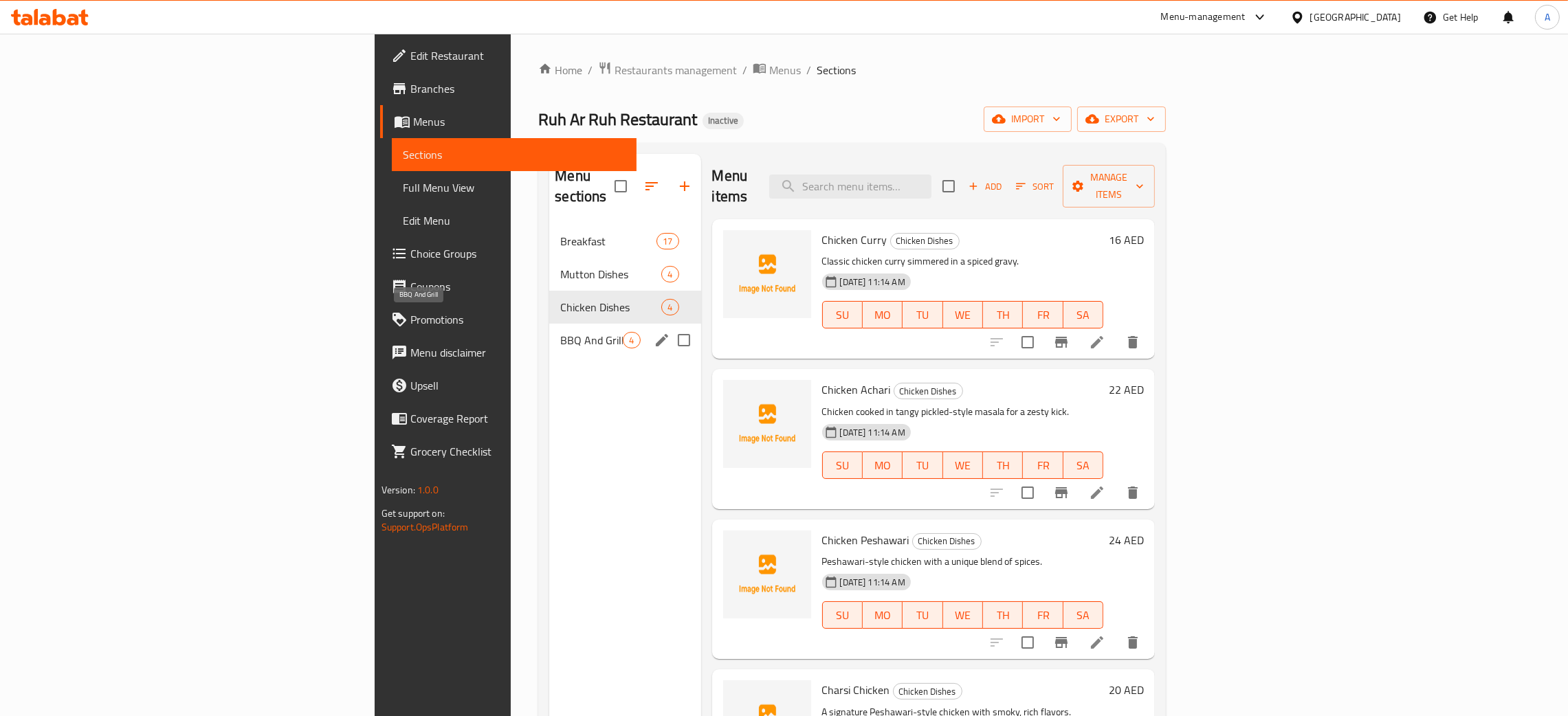
click at [560, 332] on span "BBQ And Grill" at bounding box center [591, 340] width 62 height 17
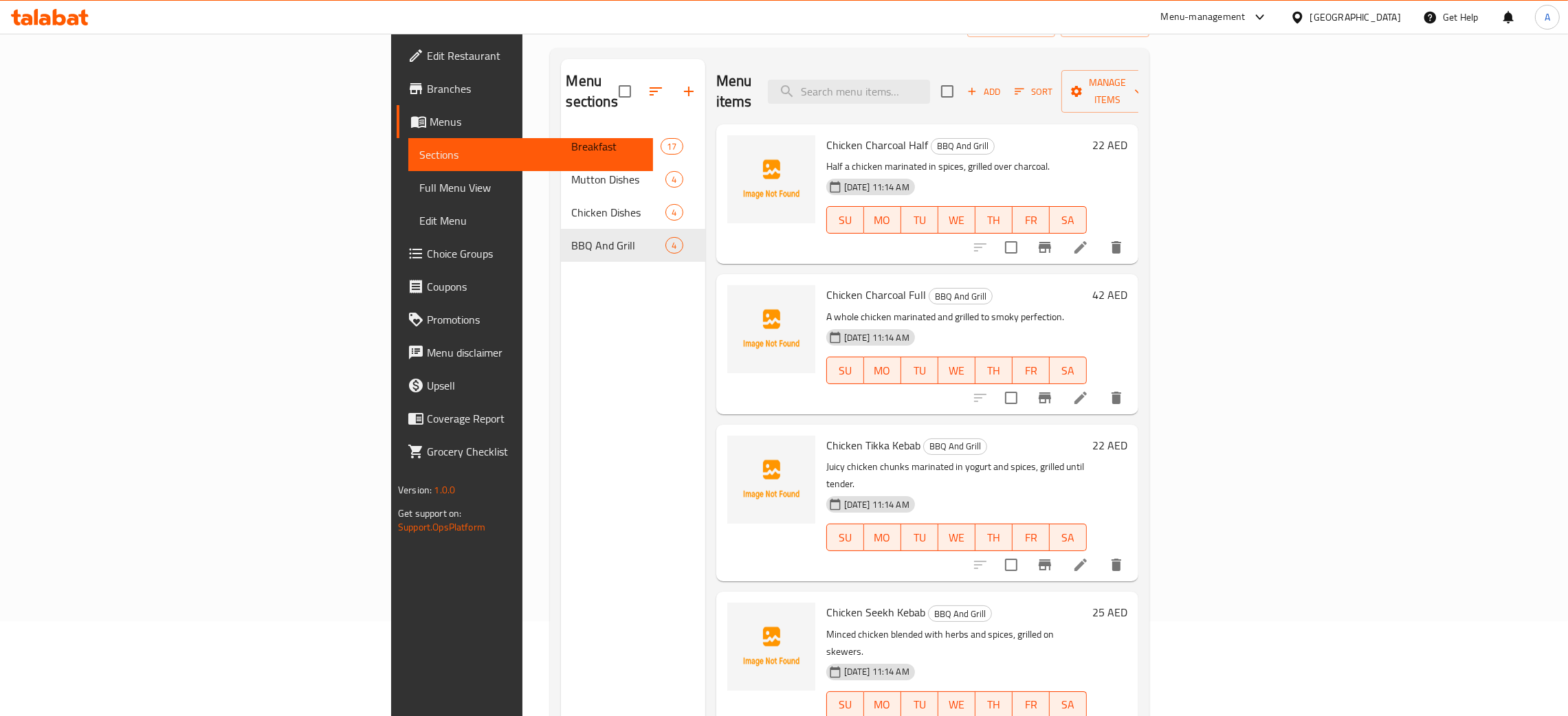
scroll to position [194, 0]
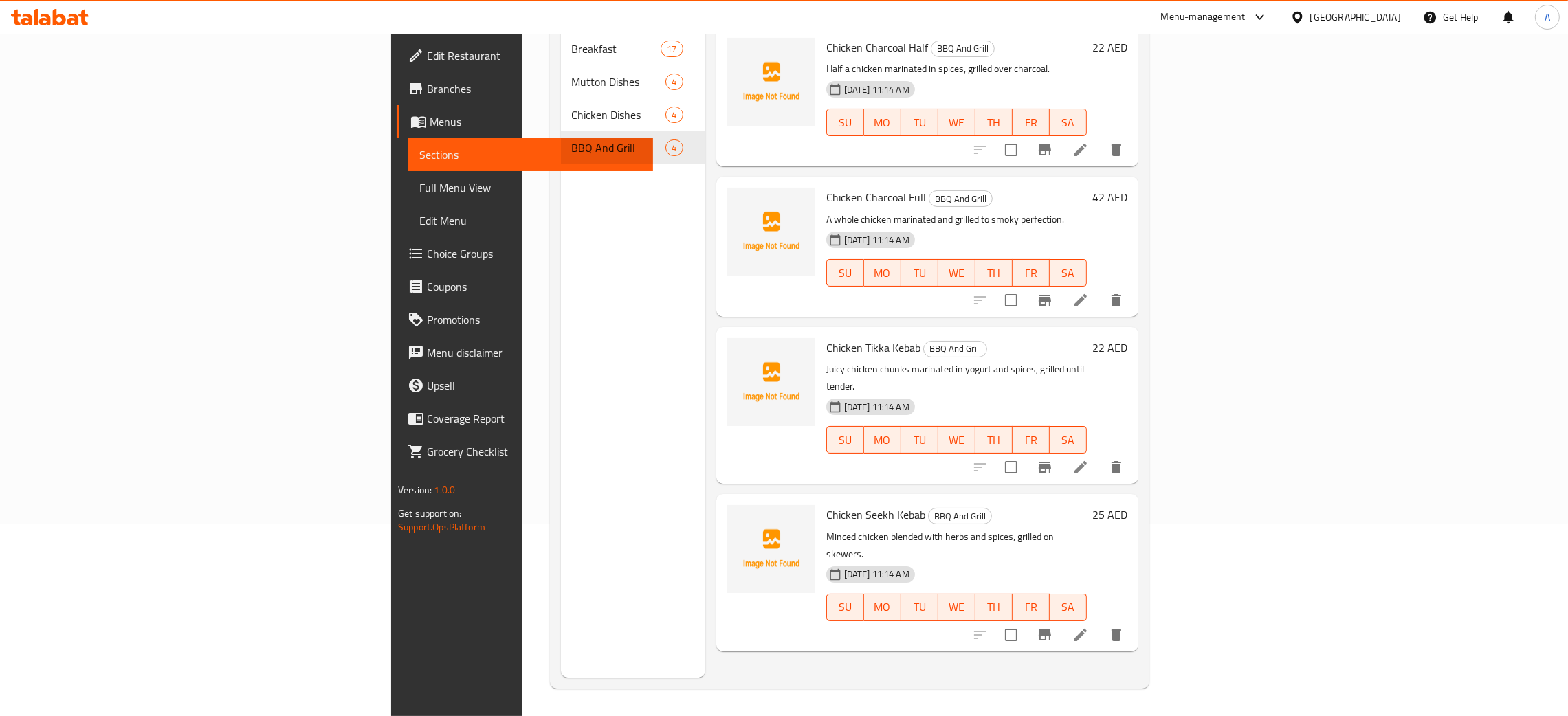
click at [427, 47] on span "Edit Restaurant" at bounding box center [535, 55] width 215 height 17
